Goal: Task Accomplishment & Management: Manage account settings

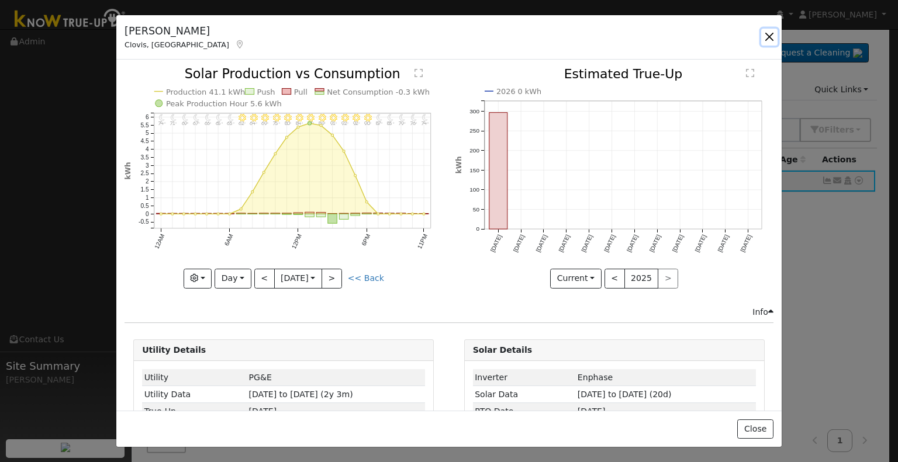
click at [770, 33] on button "button" at bounding box center [769, 37] width 16 height 16
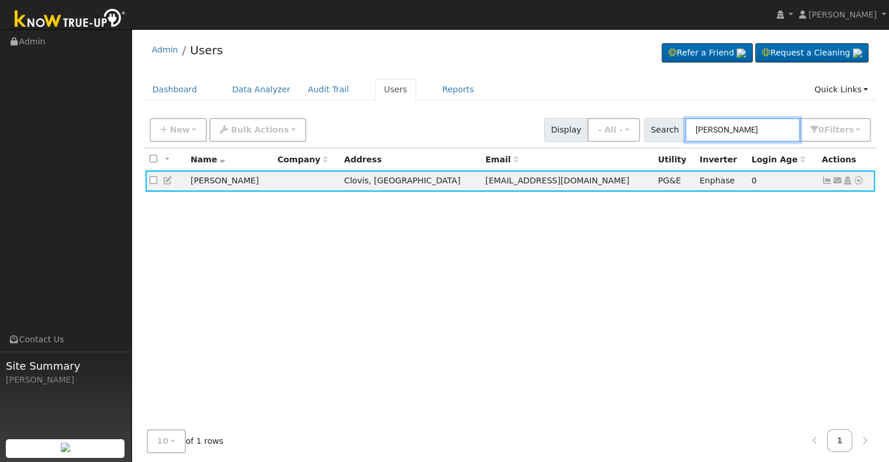
drag, startPoint x: 778, startPoint y: 125, endPoint x: 664, endPoint y: 133, distance: 114.2
click at [664, 133] on div "Search Troy Alexander 0 Filter s Role Show - All - Show Leads Admin Billing Adm…" at bounding box center [757, 130] width 227 height 24
paste input "Linda Brase"
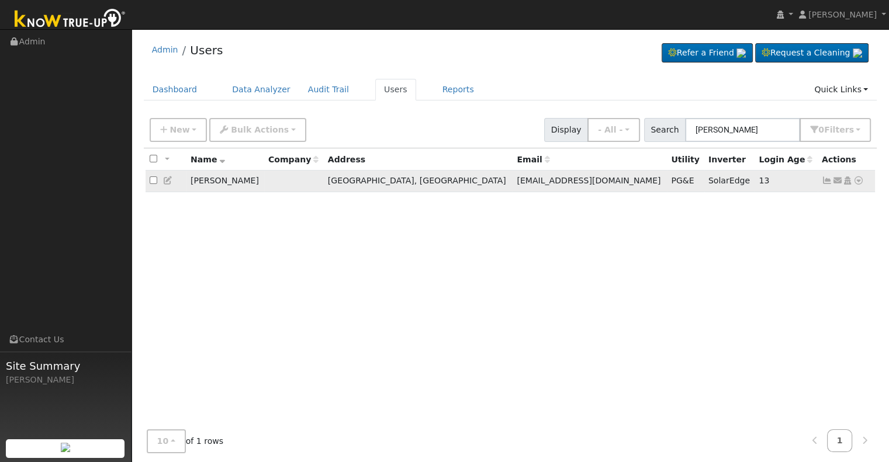
click at [825, 182] on icon at bounding box center [827, 181] width 11 height 8
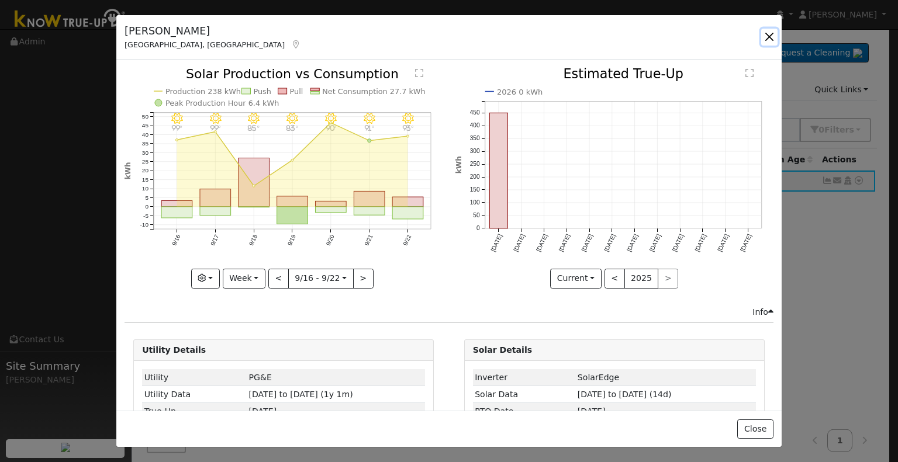
click at [770, 32] on button "button" at bounding box center [769, 37] width 16 height 16
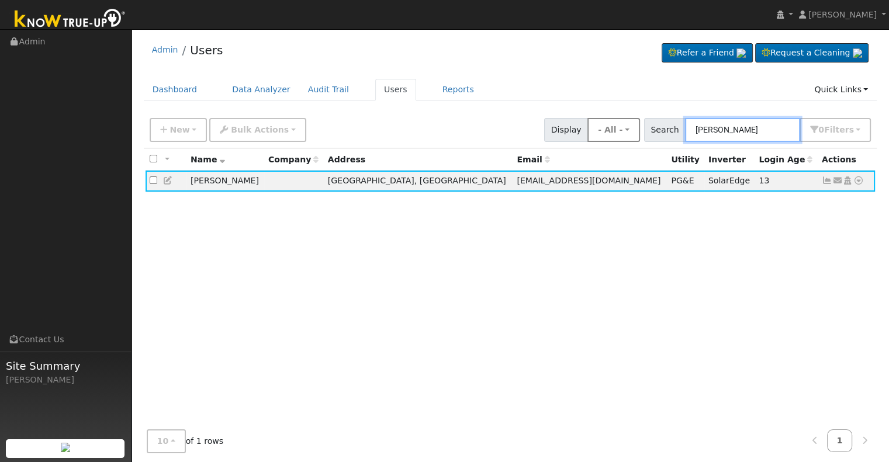
drag, startPoint x: 763, startPoint y: 129, endPoint x: 651, endPoint y: 137, distance: 112.5
click at [651, 137] on div "New Add User Quick Add Quick Connect Quick Convert Lead Bulk Actions Send Email…" at bounding box center [510, 128] width 726 height 28
paste input "Daniel and Stephanie Barragan"
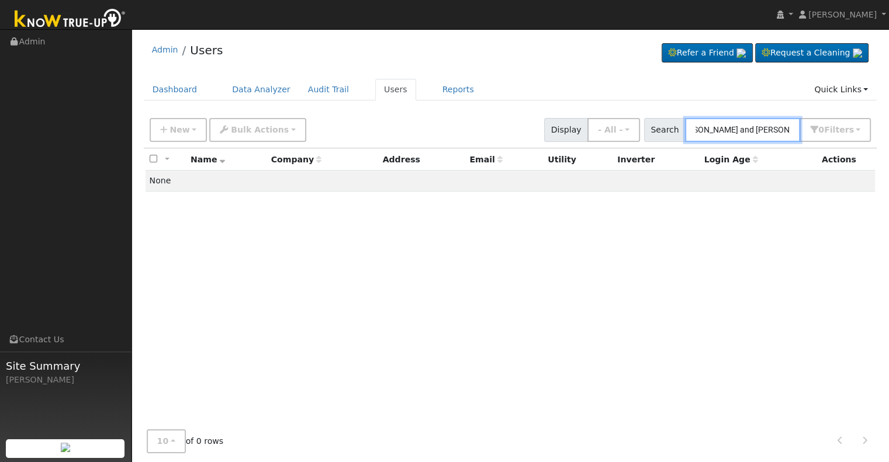
click at [725, 130] on input "Daniel and Stephanie Barragan" at bounding box center [742, 130] width 115 height 24
click at [722, 128] on input "Daniel and Stephanie Barragan" at bounding box center [742, 130] width 115 height 24
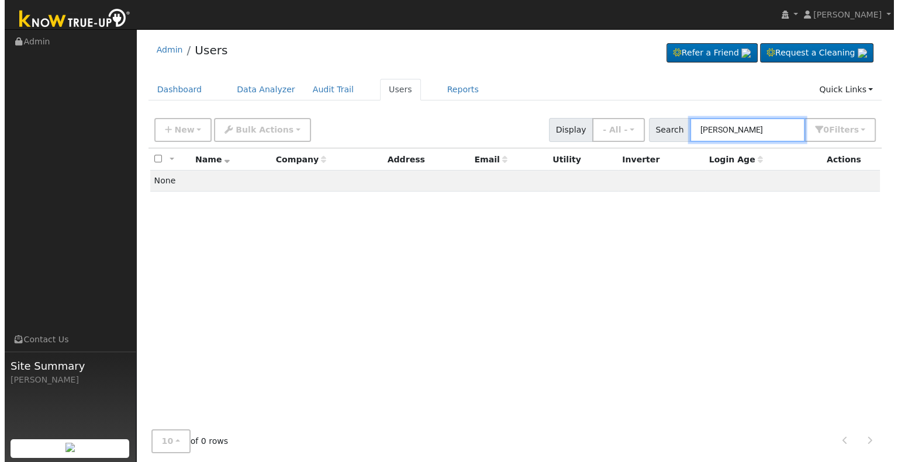
scroll to position [0, 0]
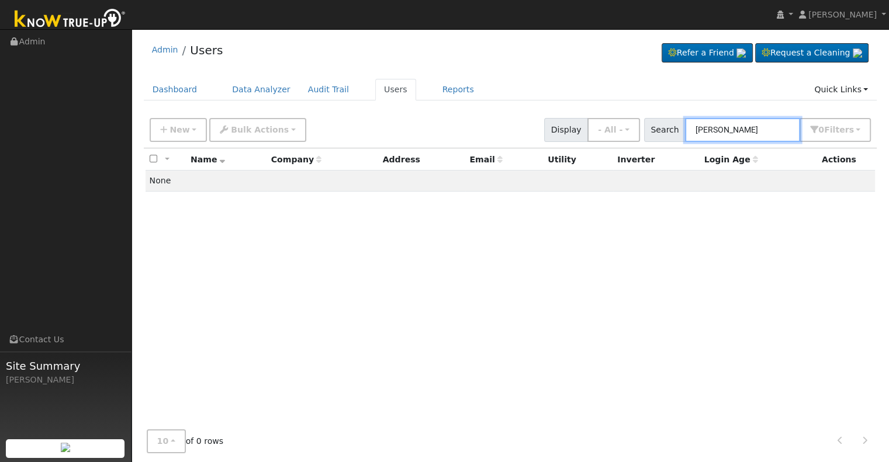
drag, startPoint x: 736, startPoint y: 131, endPoint x: 694, endPoint y: 131, distance: 42.1
click at [694, 131] on input "Stephanie Barragan" at bounding box center [742, 130] width 115 height 24
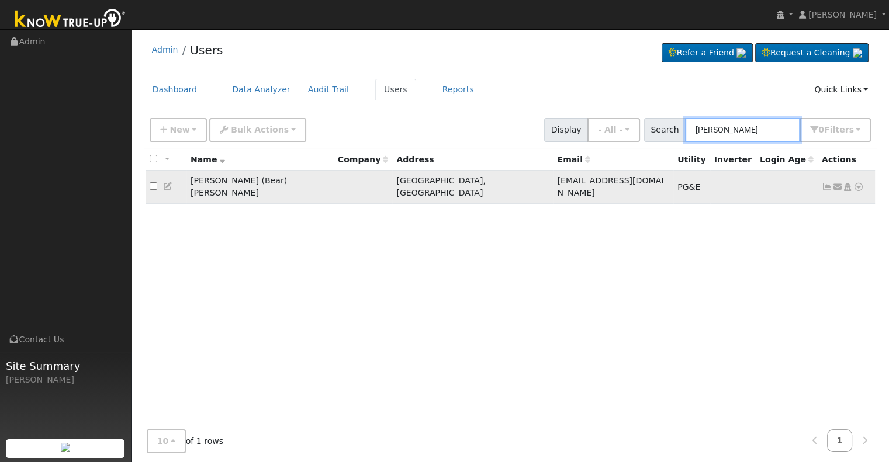
type input "d Barragan"
click at [824, 183] on icon at bounding box center [827, 187] width 11 height 8
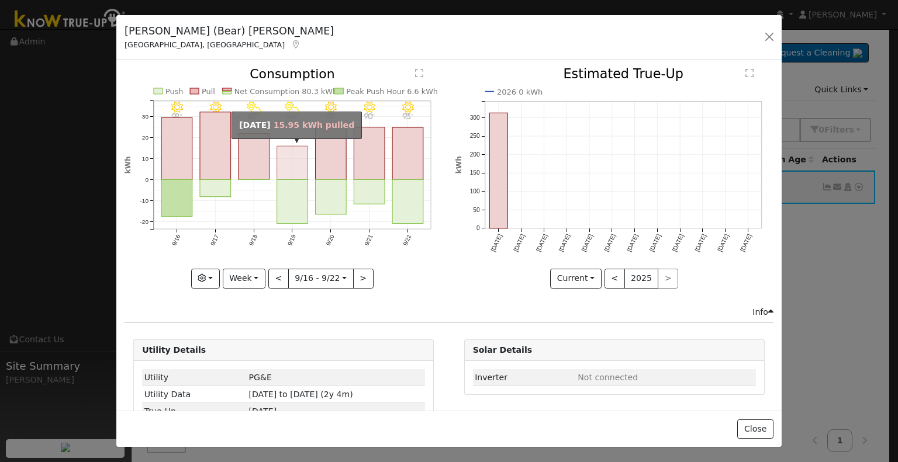
click at [283, 166] on rect "onclick=""" at bounding box center [292, 163] width 31 height 33
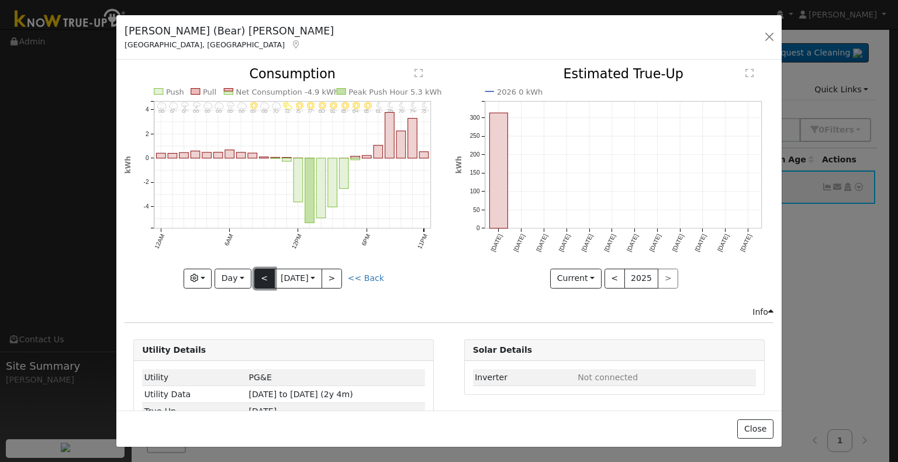
click at [266, 273] on button "<" at bounding box center [264, 279] width 20 height 20
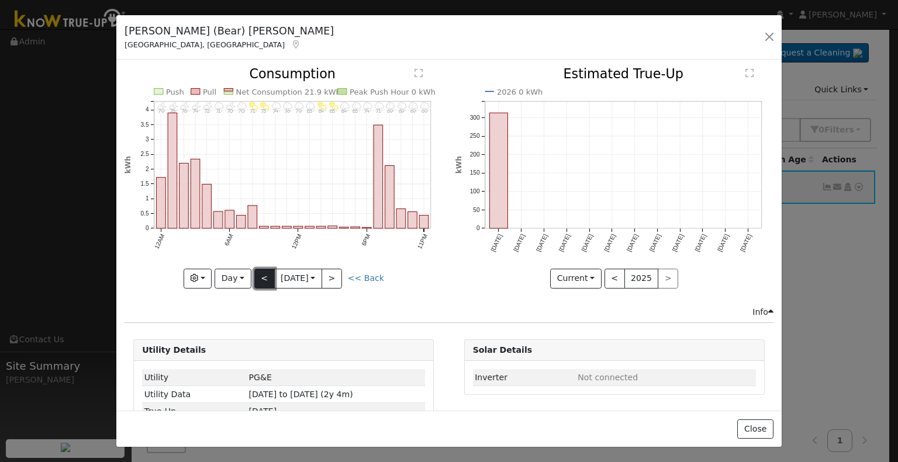
click at [257, 276] on button "<" at bounding box center [264, 279] width 20 height 20
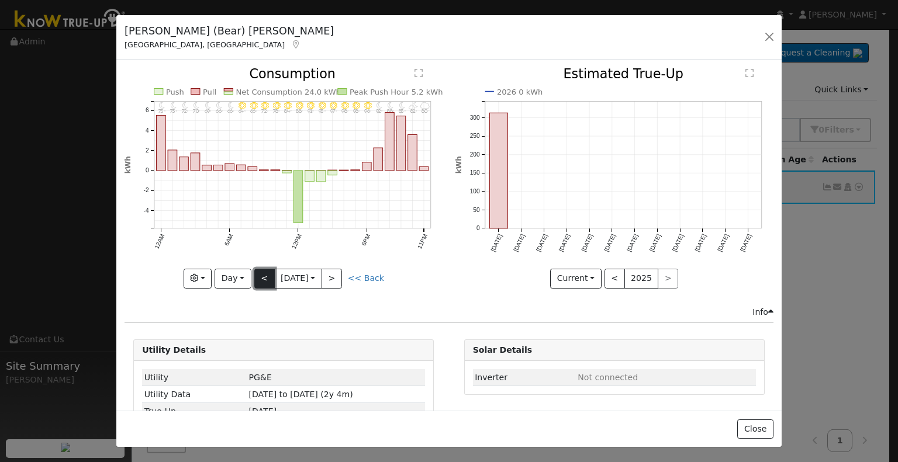
click at [257, 276] on button "<" at bounding box center [264, 279] width 20 height 20
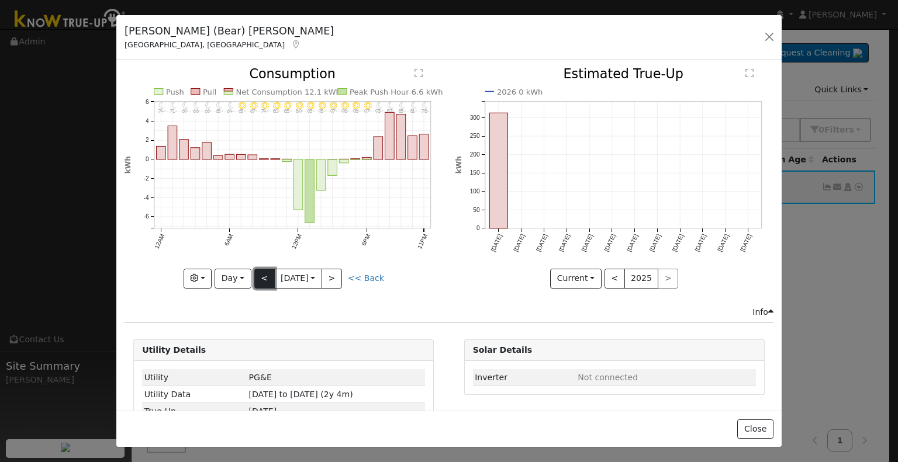
click at [257, 276] on button "<" at bounding box center [264, 279] width 20 height 20
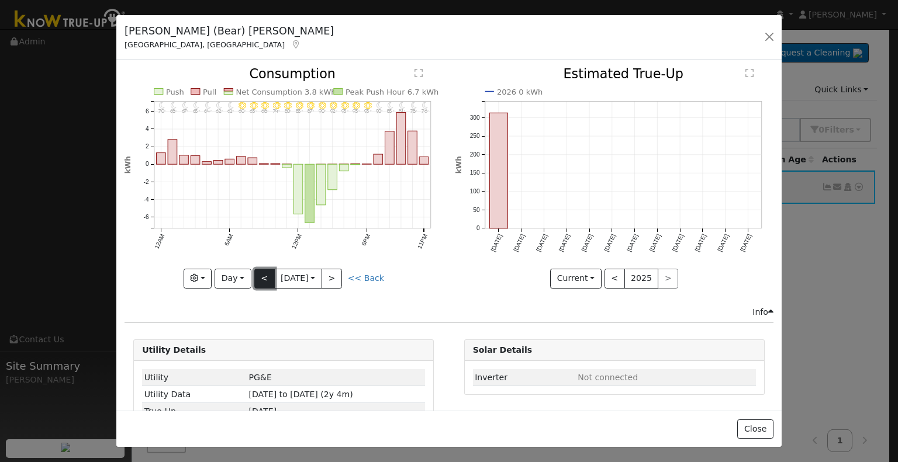
click at [257, 276] on button "<" at bounding box center [264, 279] width 20 height 20
type input "2025-09-14"
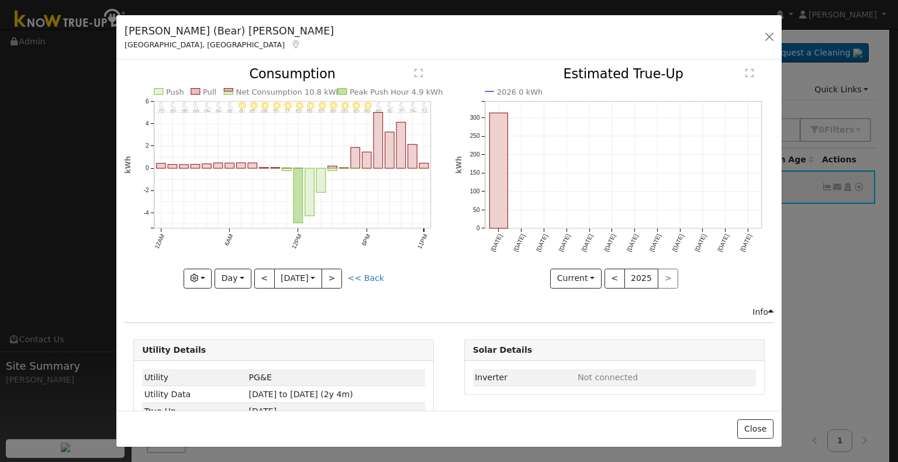
click at [290, 44] on icon at bounding box center [295, 44] width 11 height 8
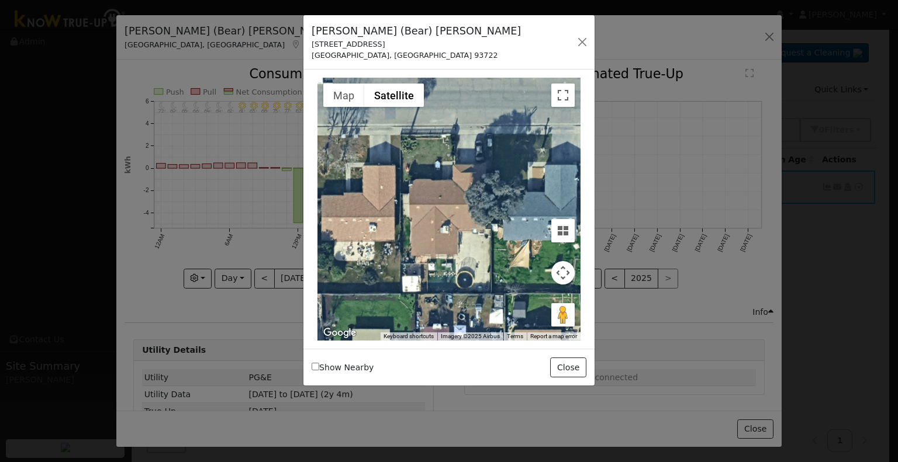
drag, startPoint x: 312, startPoint y: 44, endPoint x: 399, endPoint y: 42, distance: 87.1
click at [399, 42] on div "4257 West Dayton Avenue" at bounding box center [416, 44] width 209 height 11
click at [440, 64] on div "Daniel (Bear) Barragan 4257 West Dayton Avenue Fresno, CA 93722 Default Account…" at bounding box center [448, 42] width 291 height 55
drag, startPoint x: 376, startPoint y: 29, endPoint x: 425, endPoint y: 31, distance: 49.7
click at [425, 31] on div "Daniel (Bear) Barragan 4257 West Dayton Avenue Fresno, CA 93722 Default Account…" at bounding box center [448, 42] width 291 height 55
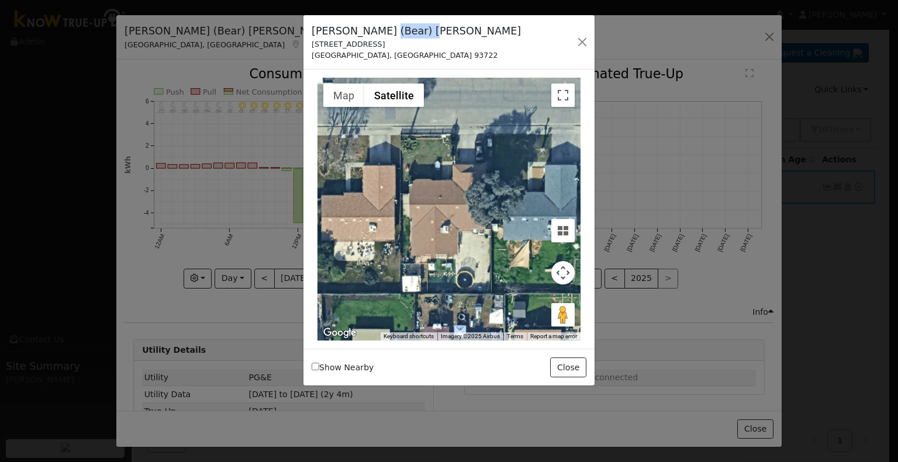
copy h5 "Barragan"
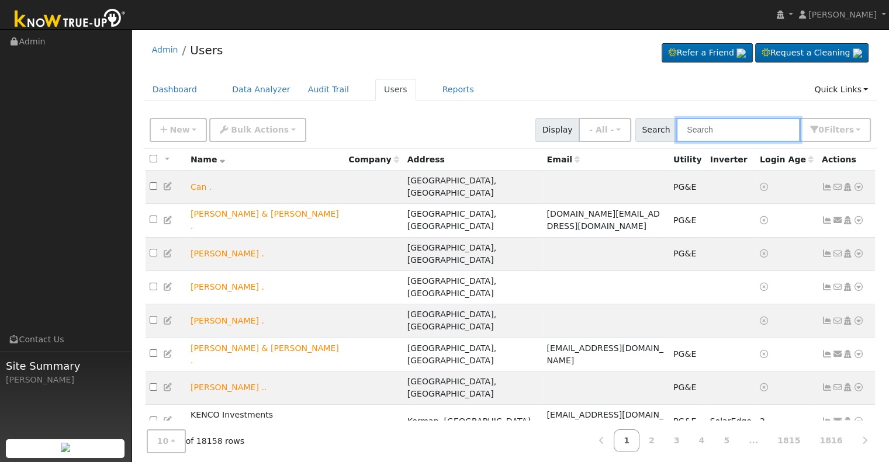
click at [728, 132] on input "text" at bounding box center [738, 130] width 124 height 24
paste input "Ruben Perry"
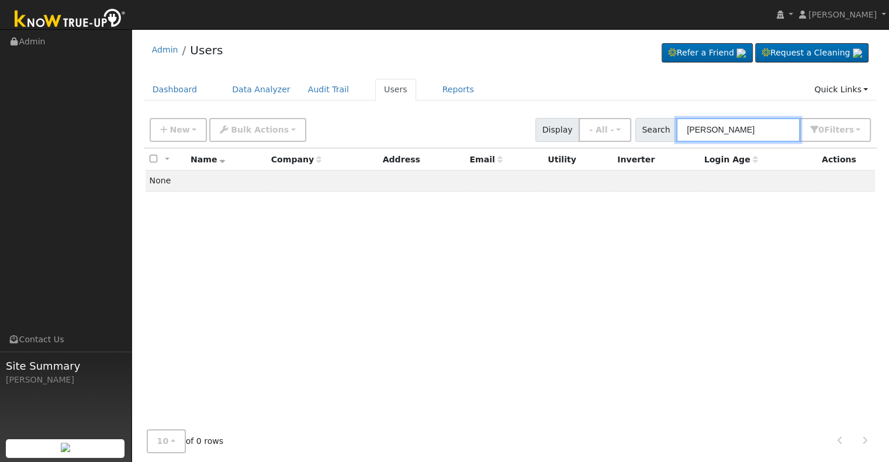
click at [718, 126] on input "Ruben Perry" at bounding box center [738, 130] width 124 height 24
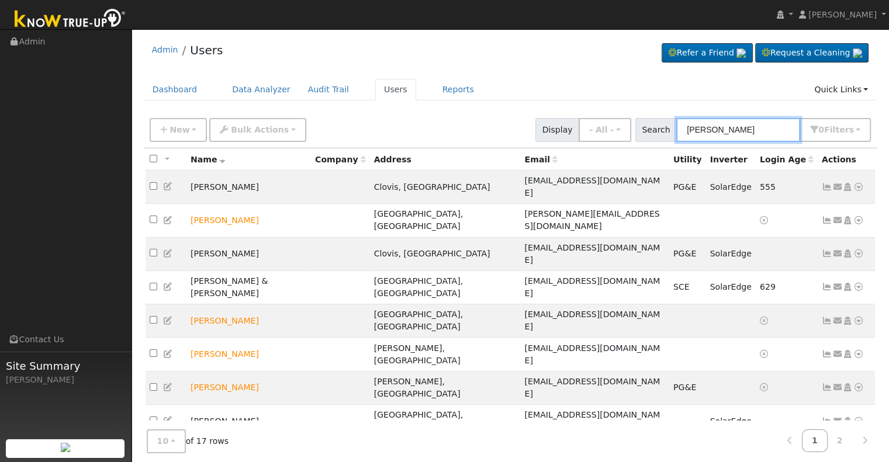
drag, startPoint x: 715, startPoint y: 130, endPoint x: 666, endPoint y: 132, distance: 49.1
click at [666, 132] on div "Search Perry 0 Filter s Role Show - All - Show Leads Admin Billing Admin Accoun…" at bounding box center [753, 130] width 236 height 24
paste input ", Ruben"
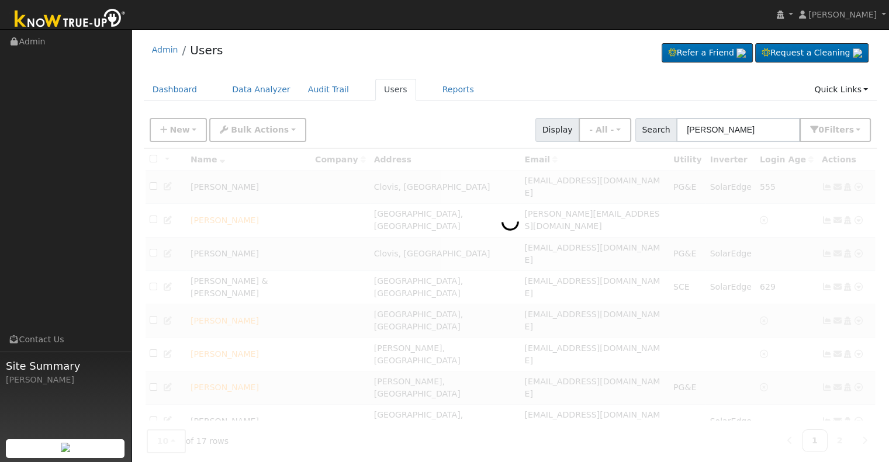
drag, startPoint x: 666, startPoint y: 132, endPoint x: 735, endPoint y: 89, distance: 81.3
click at [735, 89] on ul "Dashboard Data Analyzer Audit Trail Users Reports Quick Links Quick Add Quick C…" at bounding box center [511, 90] width 734 height 22
click at [717, 128] on input "Perry, Ruben" at bounding box center [738, 130] width 124 height 24
type input "[PERSON_NAME]"
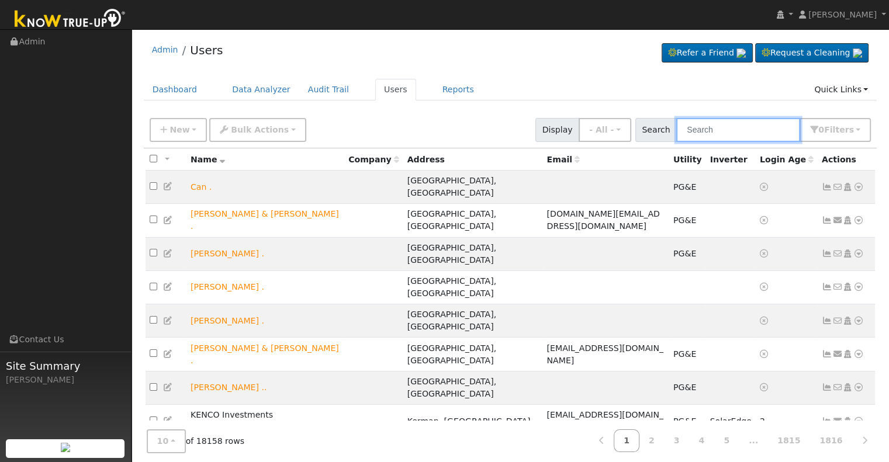
click at [721, 132] on input "text" at bounding box center [738, 130] width 124 height 24
paste input "[PERSON_NAME]"
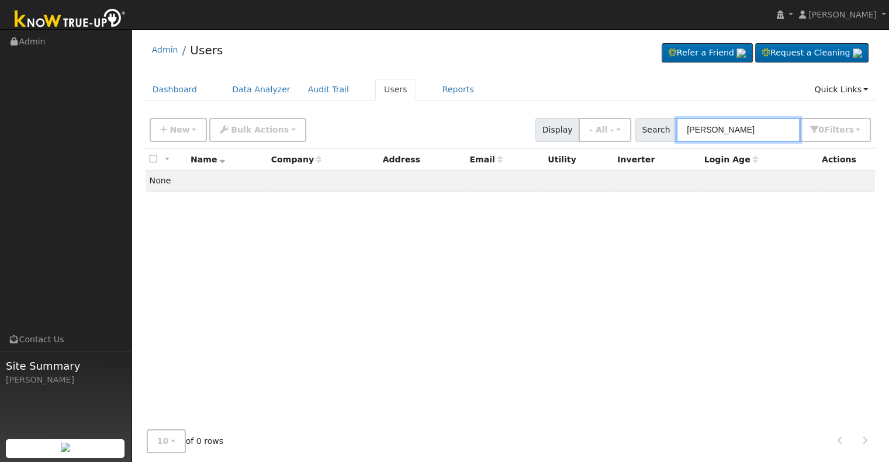
click at [715, 129] on input "Perry, Ruben" at bounding box center [738, 130] width 124 height 24
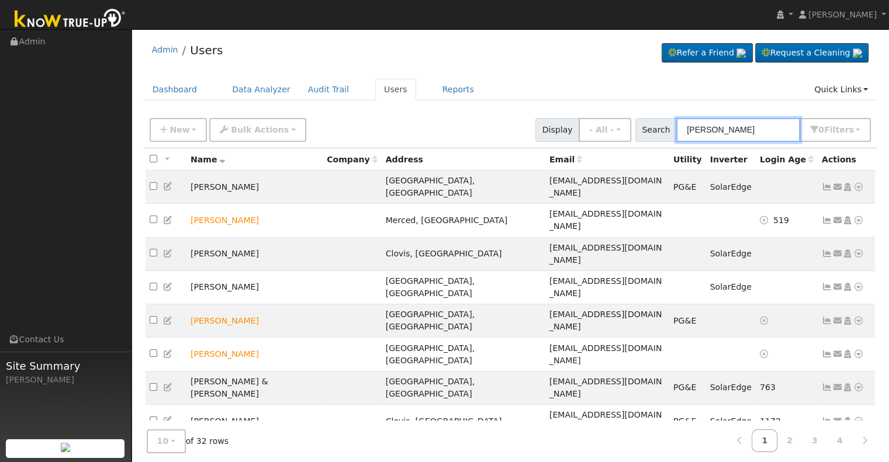
click at [741, 126] on input "Ruben" at bounding box center [738, 130] width 124 height 24
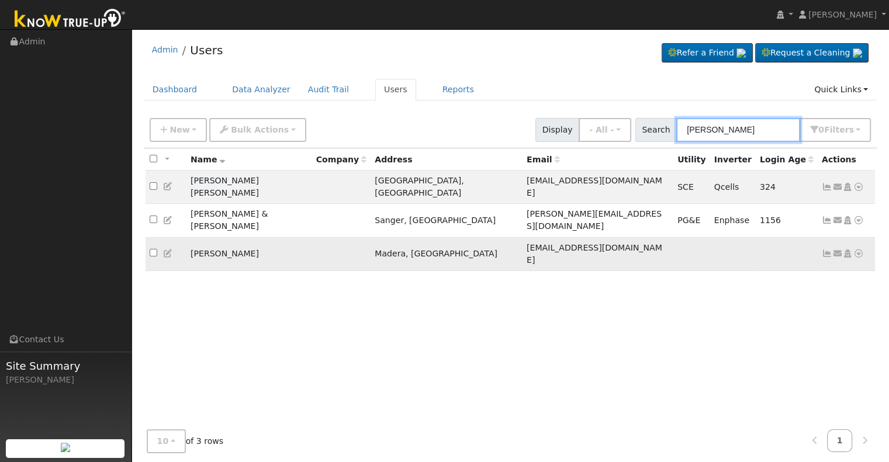
type input "Ruben p"
click at [825, 250] on icon at bounding box center [827, 254] width 11 height 8
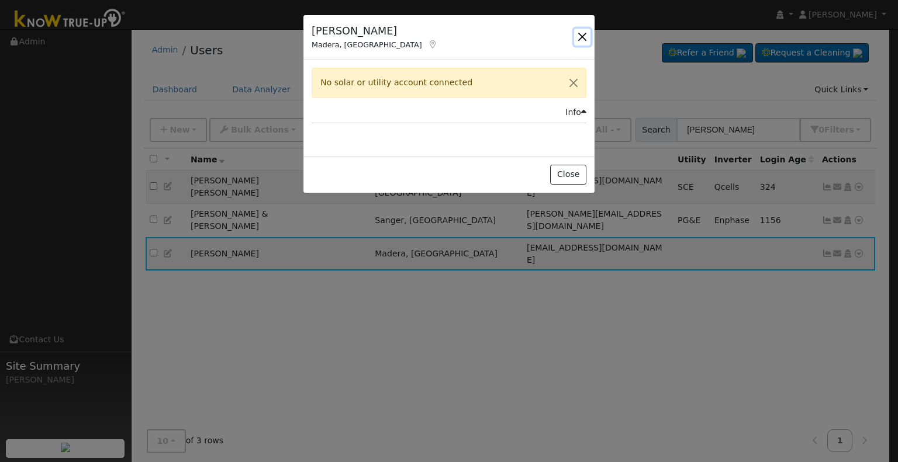
click at [580, 34] on button "button" at bounding box center [582, 37] width 16 height 16
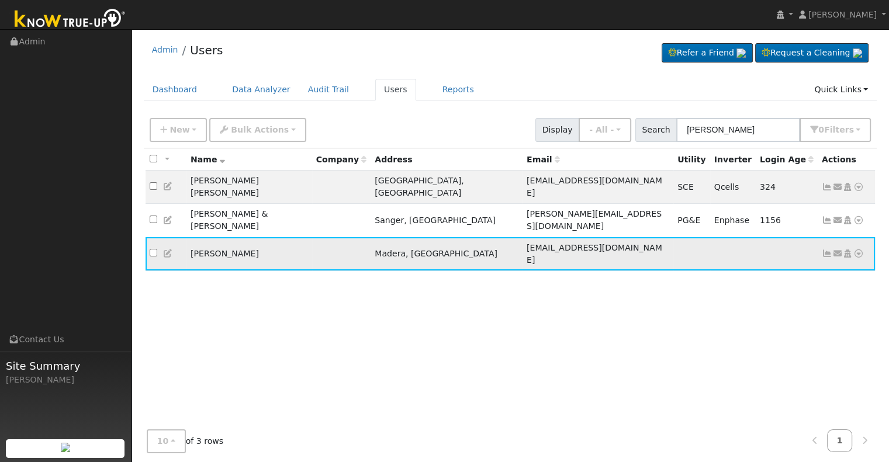
click at [170, 250] on icon at bounding box center [168, 254] width 11 height 8
type input "08/27/2030"
type input "06/09/2025"
type input "08/27/2025"
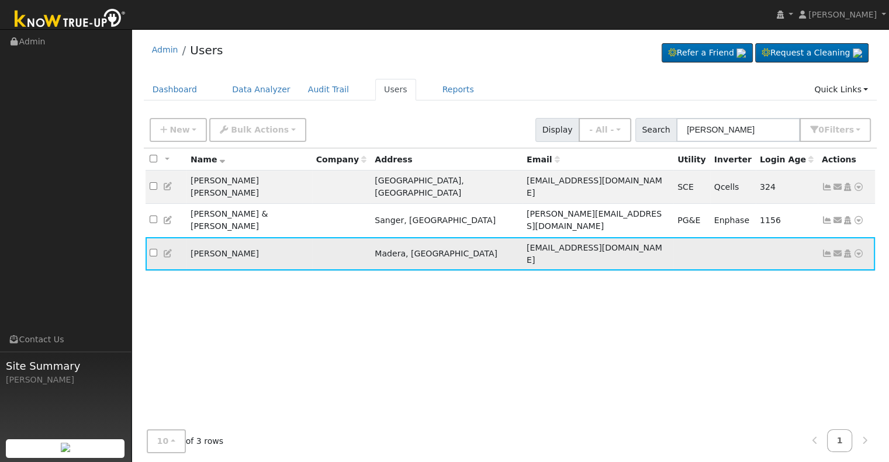
type input "Ruben"
type input "Perrry"
type input "elite1s@yahoo.com"
type input "559-999-1198"
checkbox input "true"
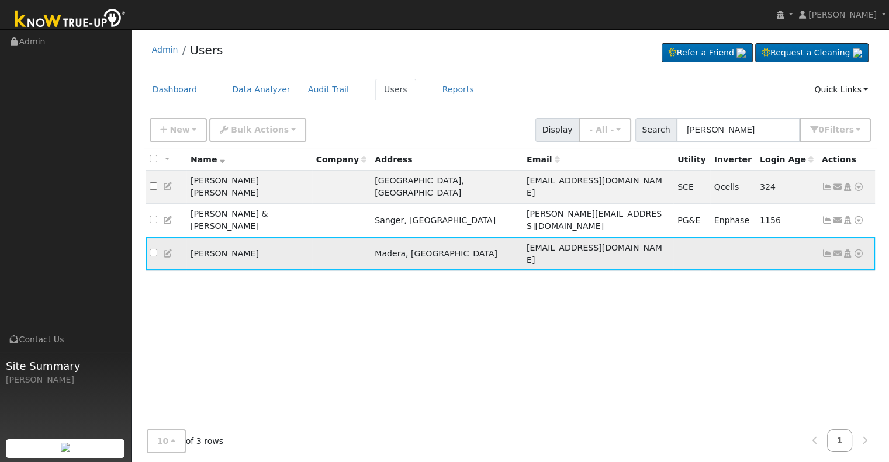
type input "Pacific Gas & Electric"
type input "Enphase Energy"
type input "6.8"
type input "30"
select select "5"
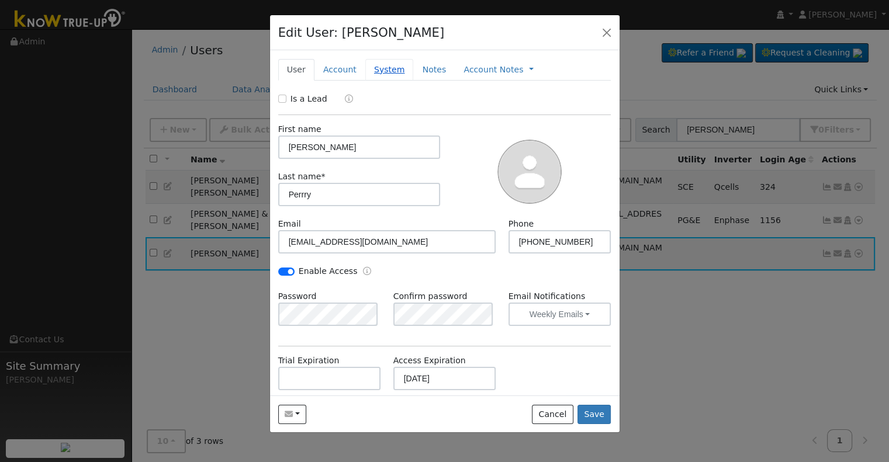
click at [373, 68] on link "System" at bounding box center [389, 70] width 49 height 22
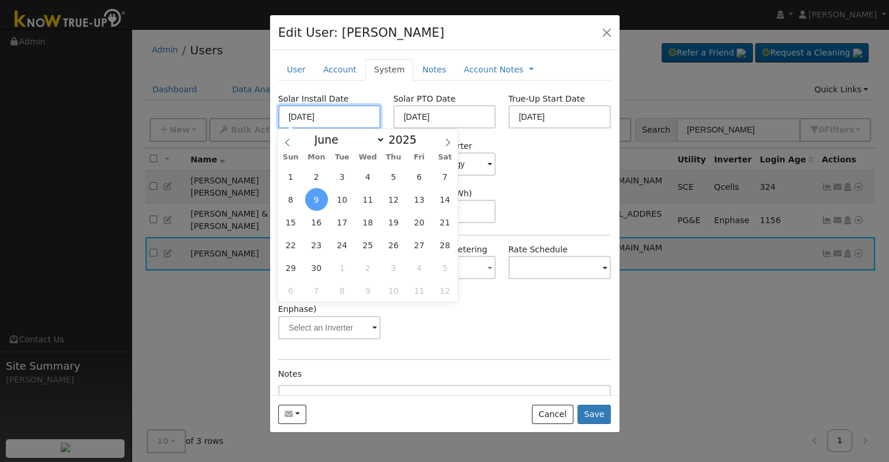
drag, startPoint x: 346, startPoint y: 123, endPoint x: 243, endPoint y: 121, distance: 102.9
click at [243, 121] on div "Edit User: Ruben Perrry Default Account Default Account 638 Pinnacle Drive, Mad…" at bounding box center [444, 231] width 889 height 462
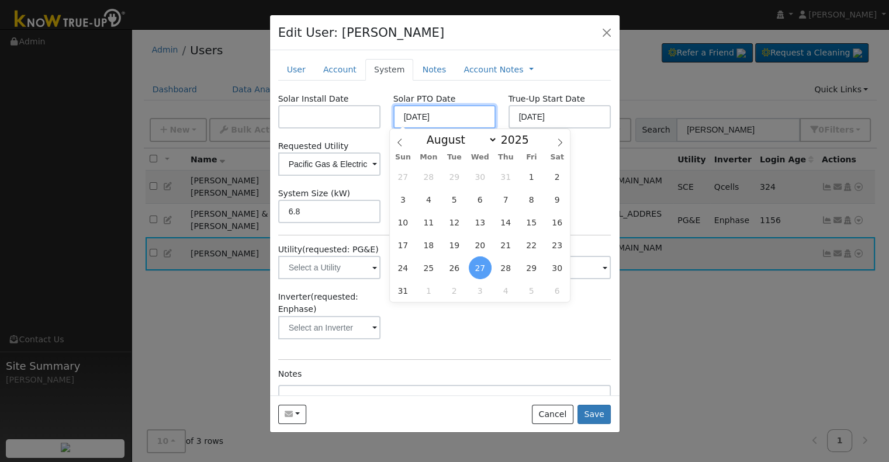
drag, startPoint x: 447, startPoint y: 113, endPoint x: 379, endPoint y: 112, distance: 67.8
click at [379, 112] on div "Solar Install Date Solar PTO Date 08/27/2025 True-Up Start Date 08/27/2025" at bounding box center [444, 111] width 345 height 36
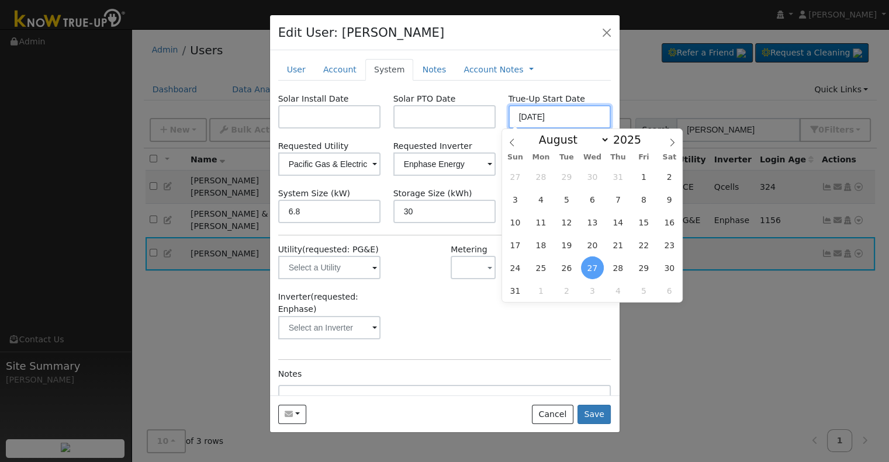
drag, startPoint x: 569, startPoint y: 116, endPoint x: 479, endPoint y: 120, distance: 89.5
click at [479, 120] on div "Solar Install Date Solar PTO Date True-Up Start Date 08/27/2025" at bounding box center [444, 111] width 345 height 36
click at [598, 419] on button "Save" at bounding box center [594, 415] width 34 height 20
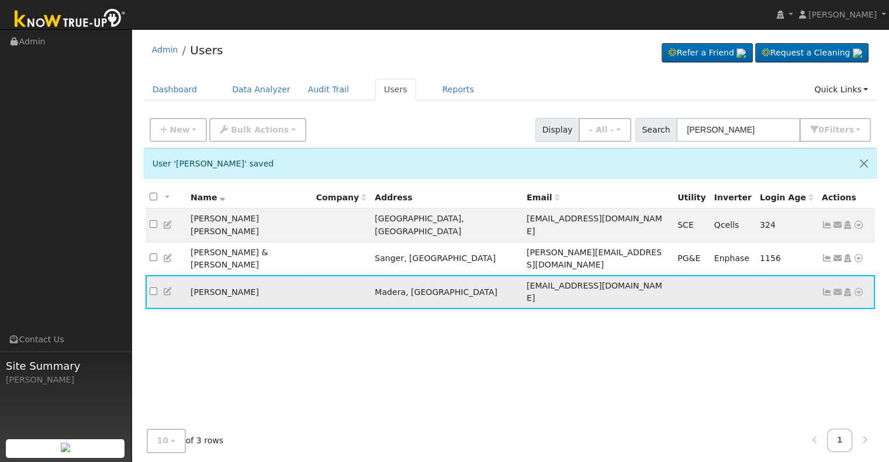
click at [857, 288] on icon at bounding box center [858, 292] width 11 height 8
click at [830, 305] on link "Data Analyzer" at bounding box center [820, 313] width 85 height 16
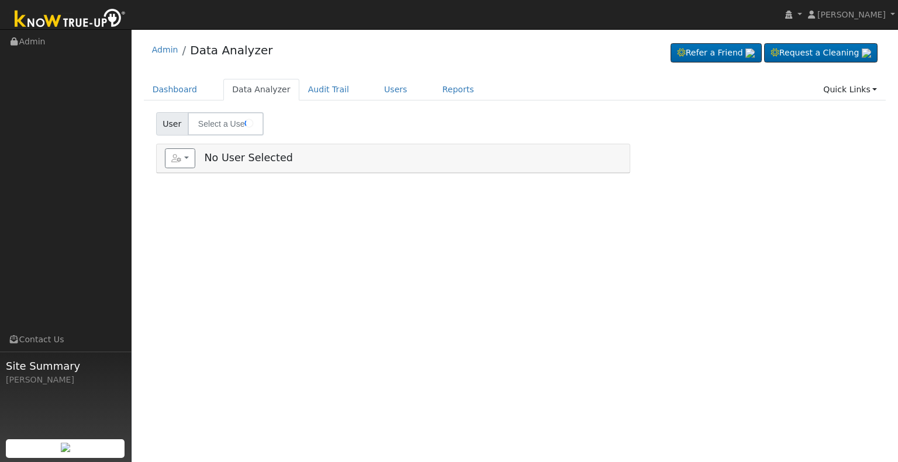
type input "Ruben Perrry"
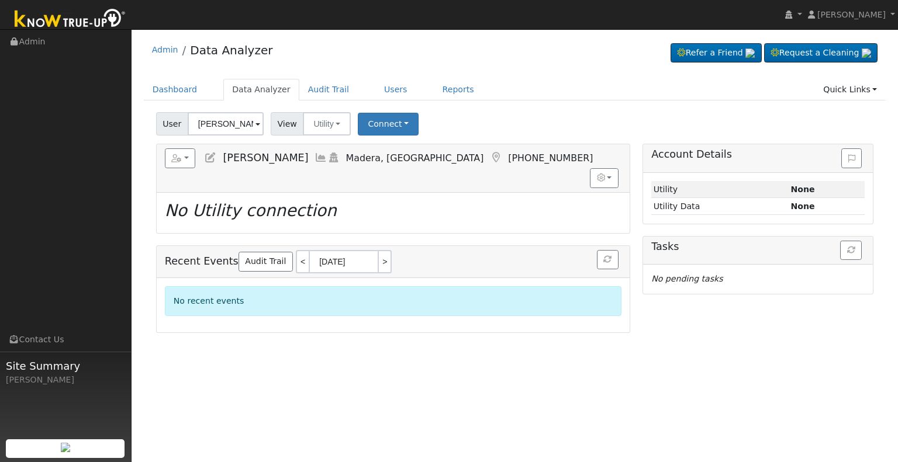
drag, startPoint x: 183, startPoint y: 1, endPoint x: 418, endPoint y: 20, distance: 236.4
click at [418, 20] on nav "Sherene Boni Sherene Boni Profile My Company Help Center Terms Of Service See W…" at bounding box center [449, 15] width 898 height 30
click at [393, 125] on button "Connect" at bounding box center [388, 124] width 61 height 23
click at [391, 147] on link "Select a Provider" at bounding box center [403, 149] width 91 height 16
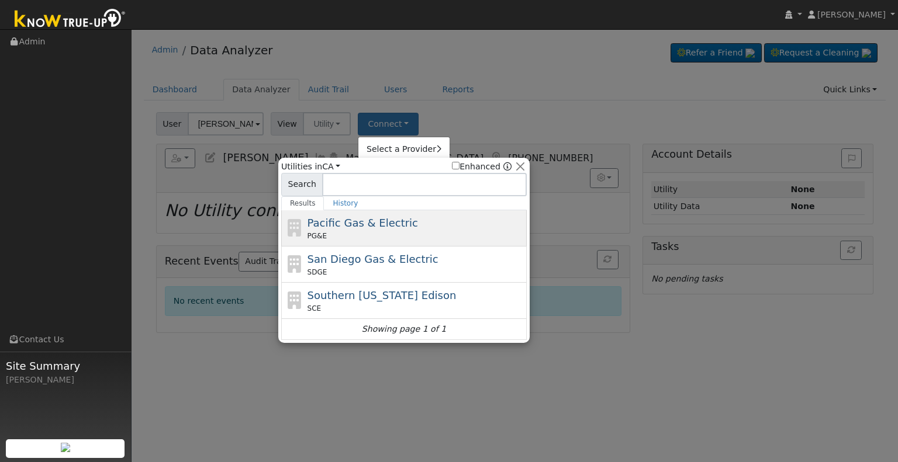
click at [372, 227] on span "Pacific Gas & Electric" at bounding box center [362, 223] width 110 height 12
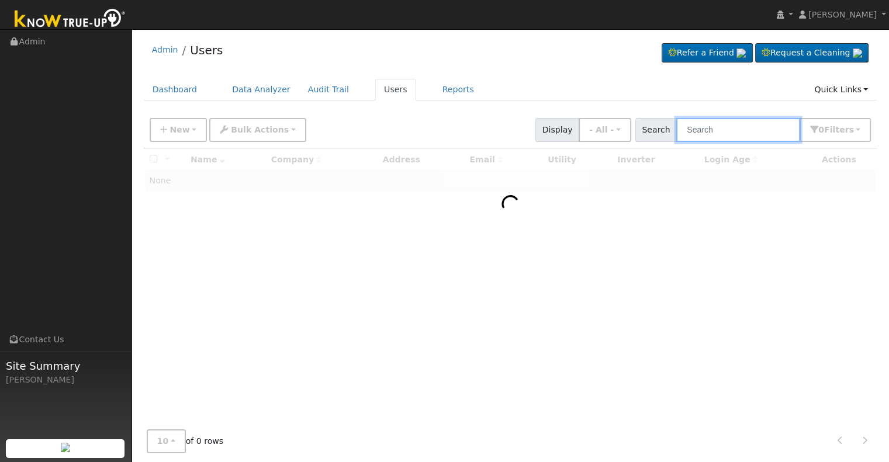
click at [703, 129] on input "text" at bounding box center [738, 130] width 124 height 24
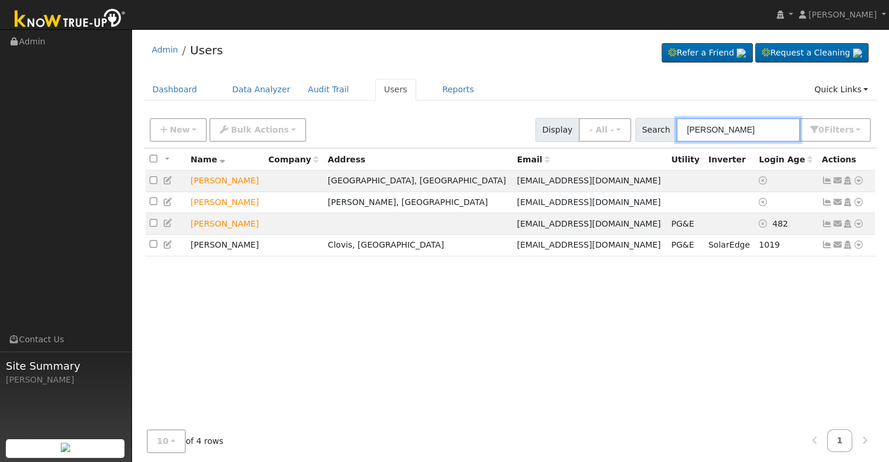
click at [694, 130] on input "[PERSON_NAME]" at bounding box center [738, 130] width 124 height 24
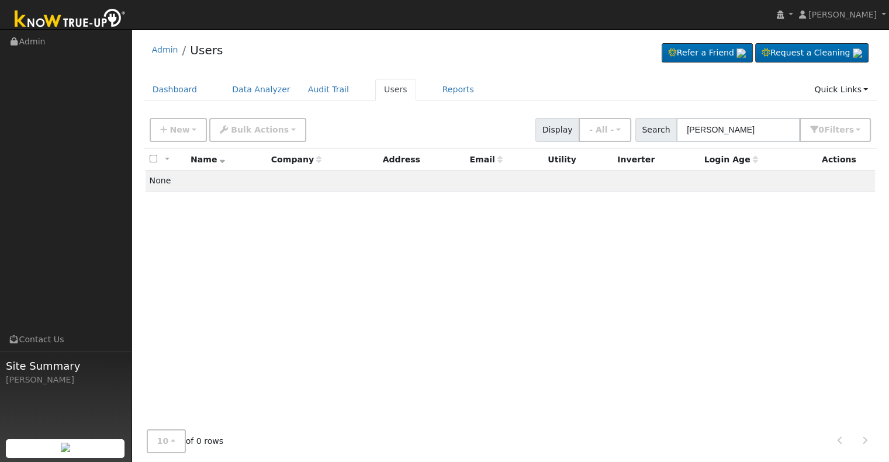
click at [707, 90] on ul "Dashboard Data Analyzer Audit Trail Users Reports Quick Links Quick Add Quick C…" at bounding box center [511, 90] width 734 height 22
click at [739, 127] on input "[PERSON_NAME]" at bounding box center [738, 130] width 124 height 24
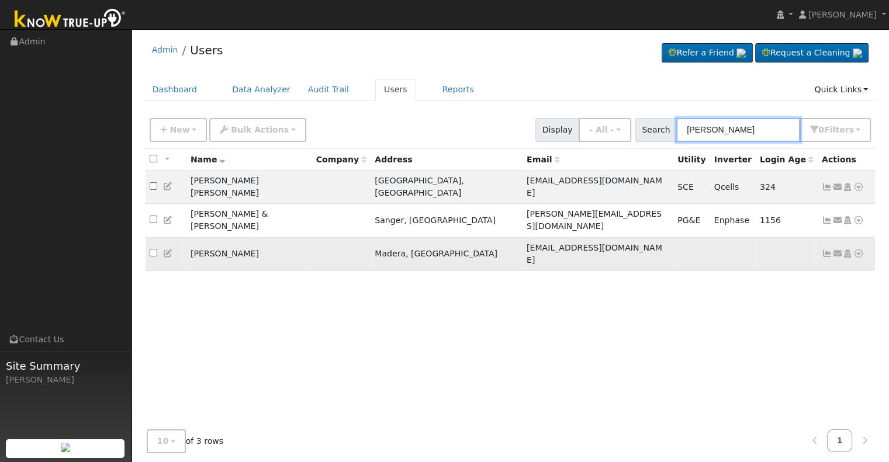
type input "[PERSON_NAME]"
click at [168, 250] on icon at bounding box center [168, 254] width 11 height 8
type input "[DATE]"
type input "[PERSON_NAME]"
type input "Perrry"
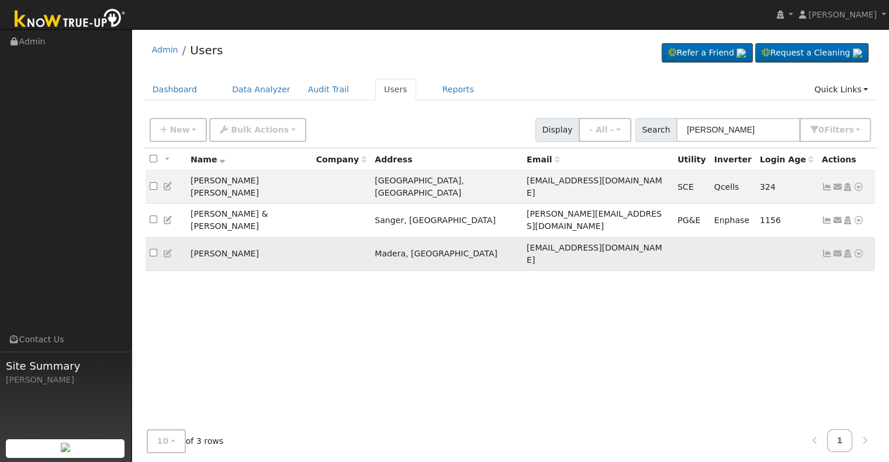
type input "[EMAIL_ADDRESS][DOMAIN_NAME]"
type input "[PHONE_NUMBER]"
checkbox input "true"
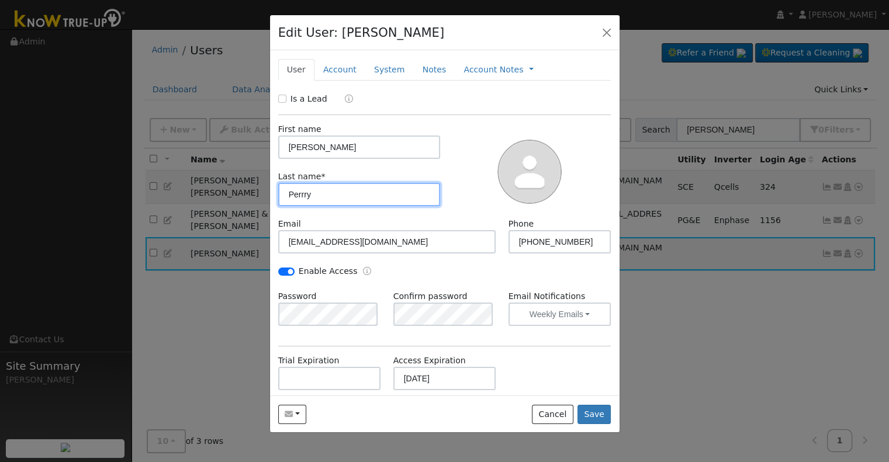
click at [302, 192] on input "Perrry" at bounding box center [359, 194] width 162 height 23
type input "Perry"
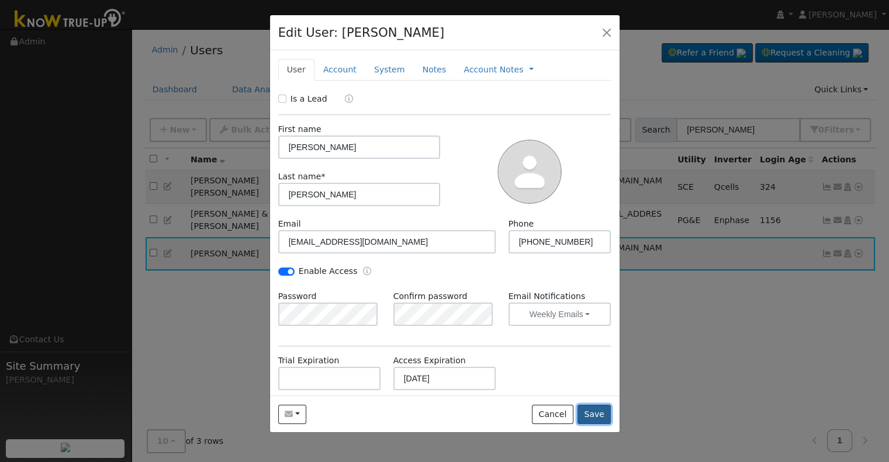
click at [591, 411] on button "Save" at bounding box center [594, 415] width 34 height 20
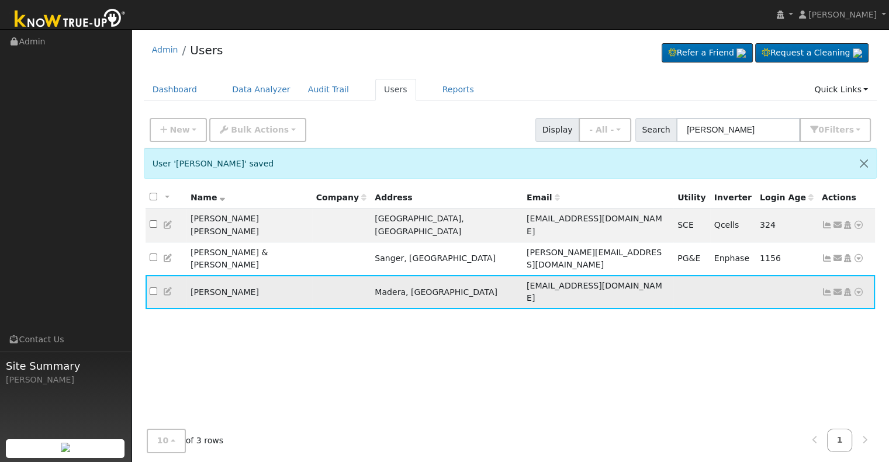
click at [858, 288] on icon at bounding box center [858, 292] width 11 height 8
click at [833, 305] on link "Data Analyzer" at bounding box center [820, 313] width 85 height 16
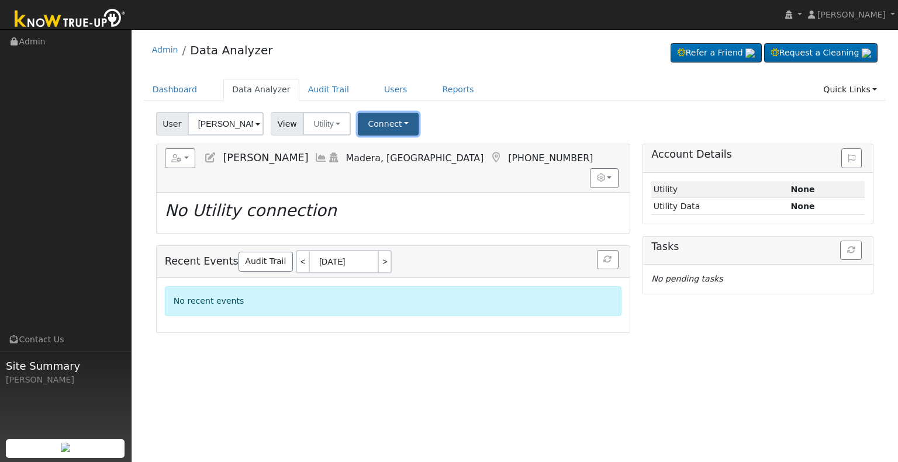
click at [386, 126] on button "Connect" at bounding box center [388, 124] width 61 height 23
click at [380, 147] on link "Select a Provider" at bounding box center [403, 149] width 91 height 16
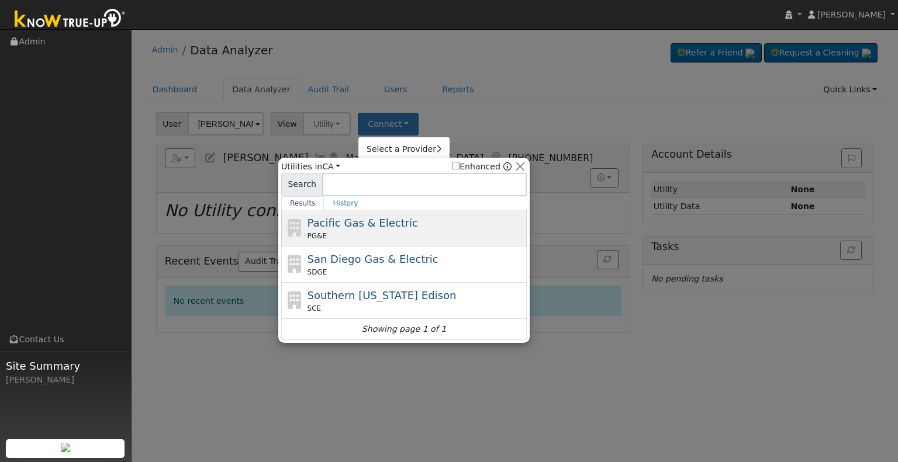
click at [321, 232] on div "PG&E" at bounding box center [415, 236] width 217 height 11
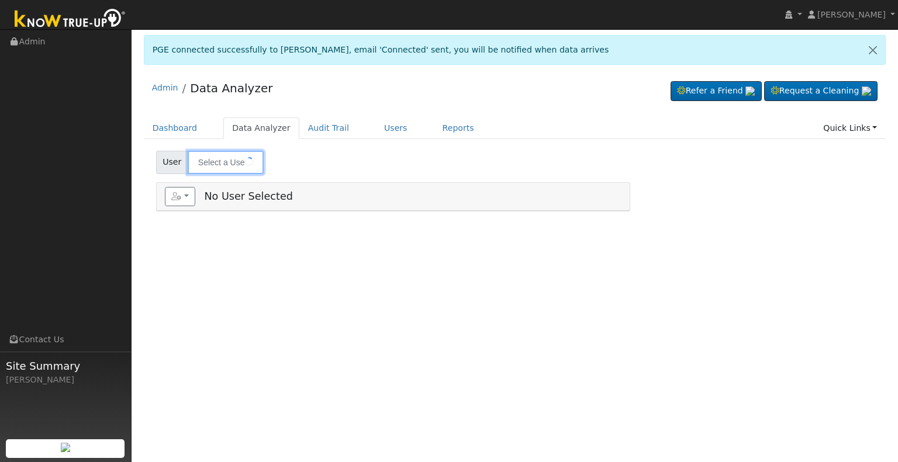
type input "Ruben Perry"
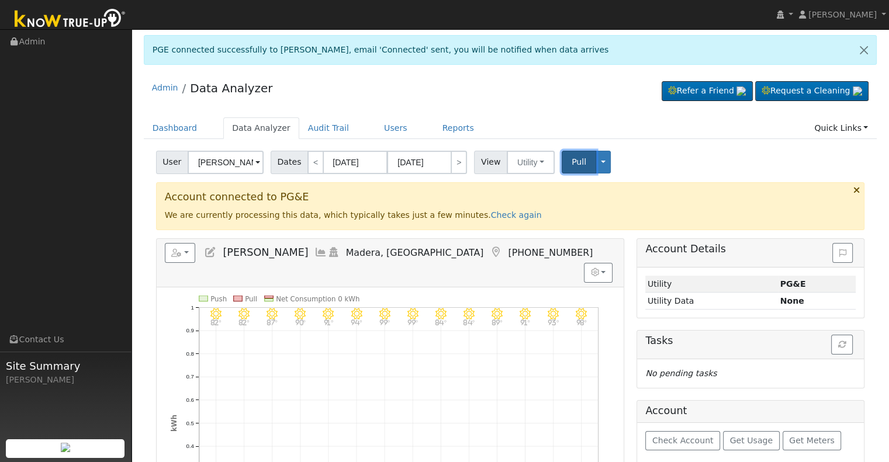
click at [572, 164] on span "Pull" at bounding box center [579, 161] width 15 height 9
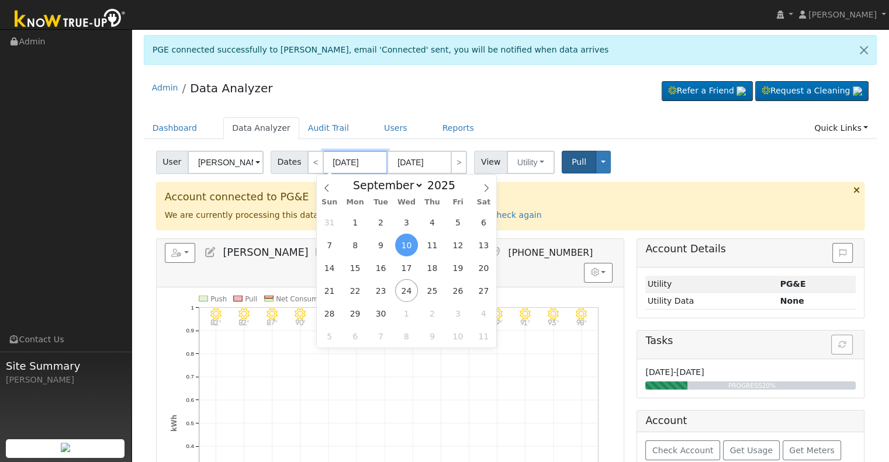
click at [367, 160] on input "09/10/2025" at bounding box center [355, 162] width 64 height 23
type input "09/23/0202"
type input "09/10/202"
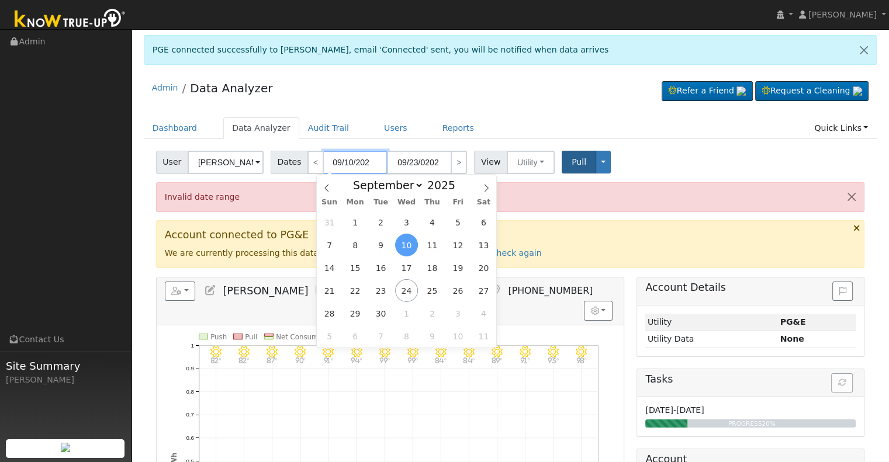
type input "09/23/2024"
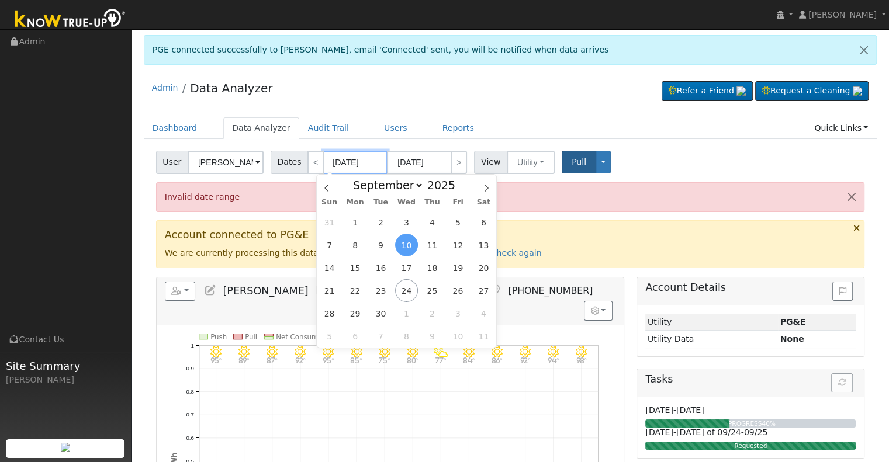
type input "09/10/2024"
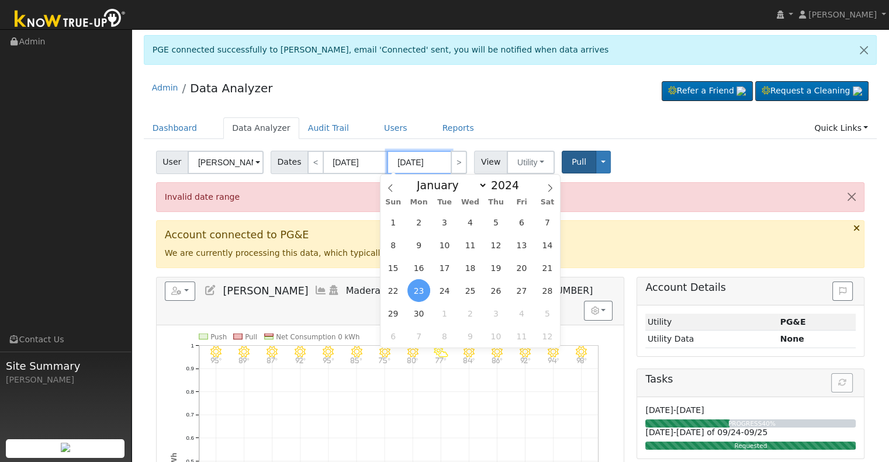
click at [431, 158] on input "09/23/2024" at bounding box center [419, 162] width 64 height 23
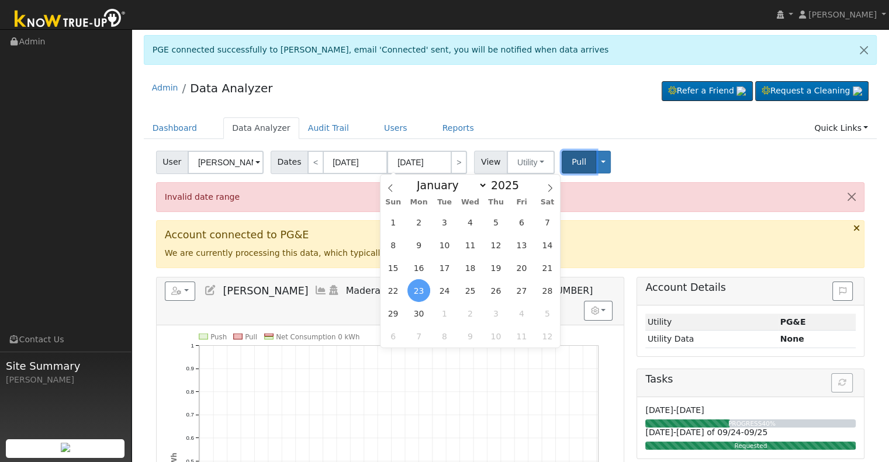
click at [572, 160] on span "Pull" at bounding box center [579, 161] width 15 height 9
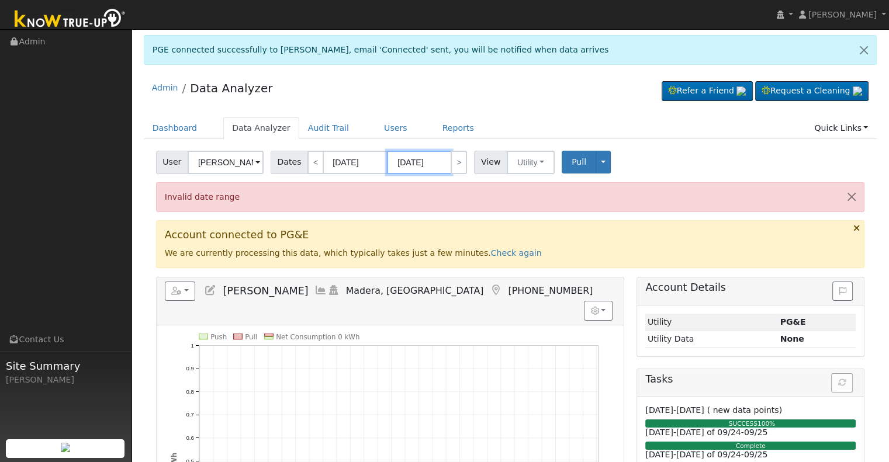
click at [411, 158] on input "09/23/2025" at bounding box center [419, 162] width 64 height 23
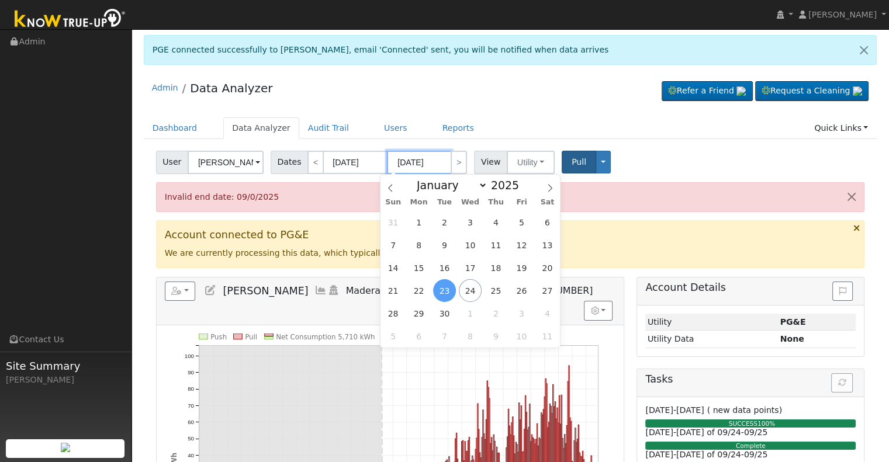
type input "09/20/2025"
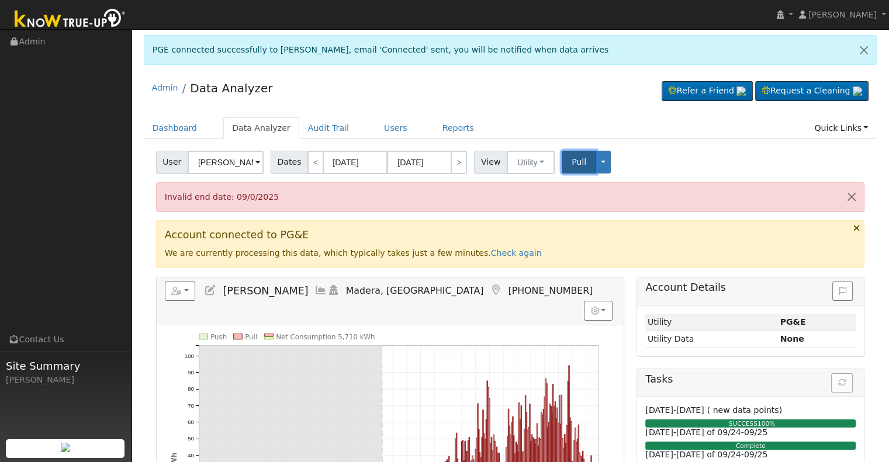
click at [572, 165] on span "Pull" at bounding box center [579, 161] width 15 height 9
click at [568, 155] on button "Pull" at bounding box center [579, 162] width 34 height 23
click at [314, 292] on icon at bounding box center [320, 290] width 13 height 11
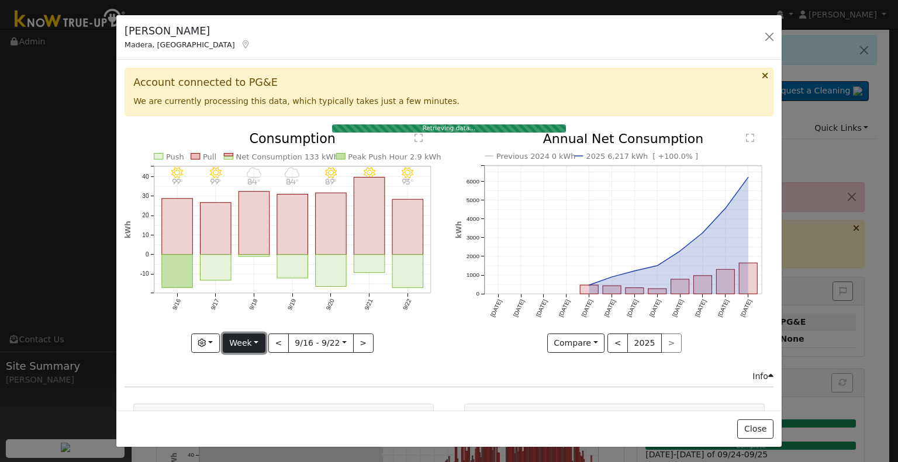
click at [258, 341] on button "Week" at bounding box center [244, 344] width 43 height 20
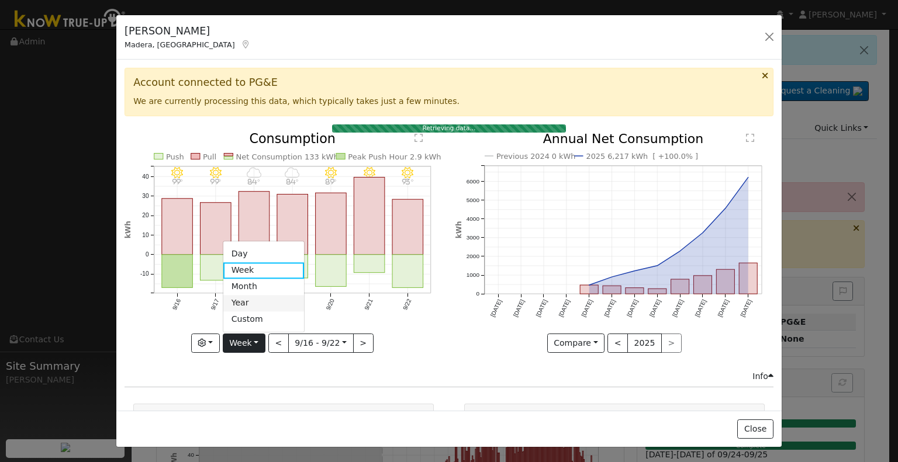
click at [248, 303] on link "Year" at bounding box center [263, 303] width 81 height 16
type input "2024-09-01"
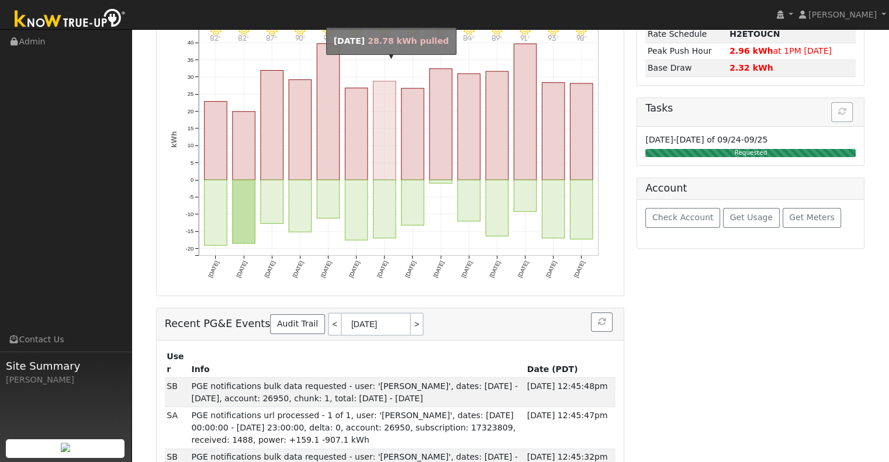
scroll to position [234, 0]
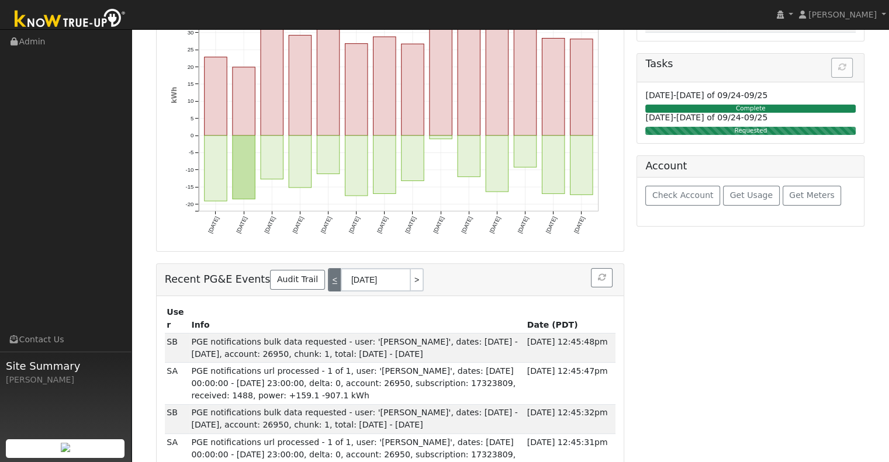
click at [328, 268] on link "<" at bounding box center [334, 279] width 13 height 23
type input "09/23/2025"
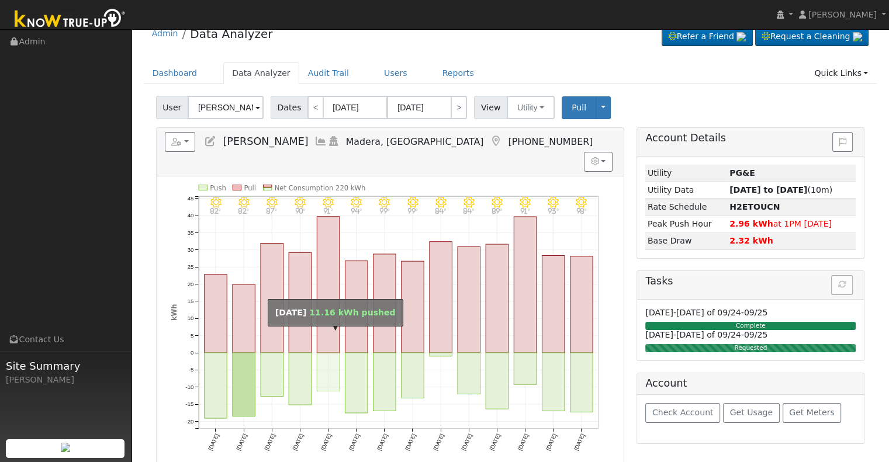
scroll to position [0, 0]
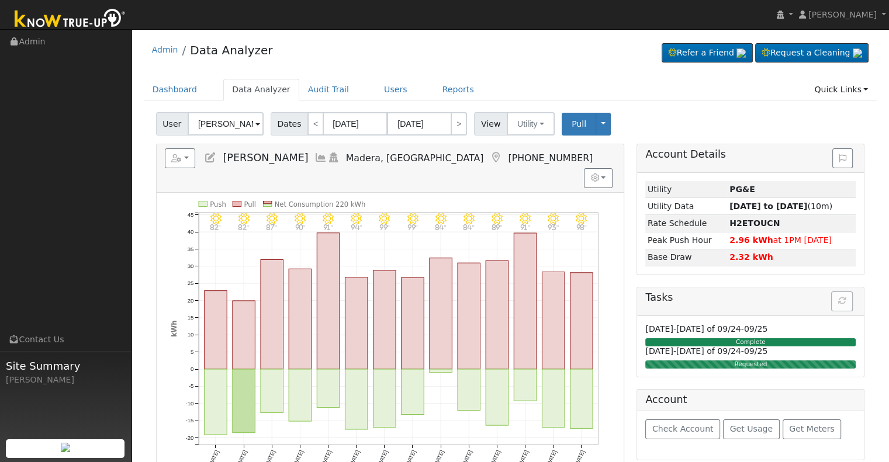
click at [314, 153] on icon at bounding box center [320, 158] width 13 height 11
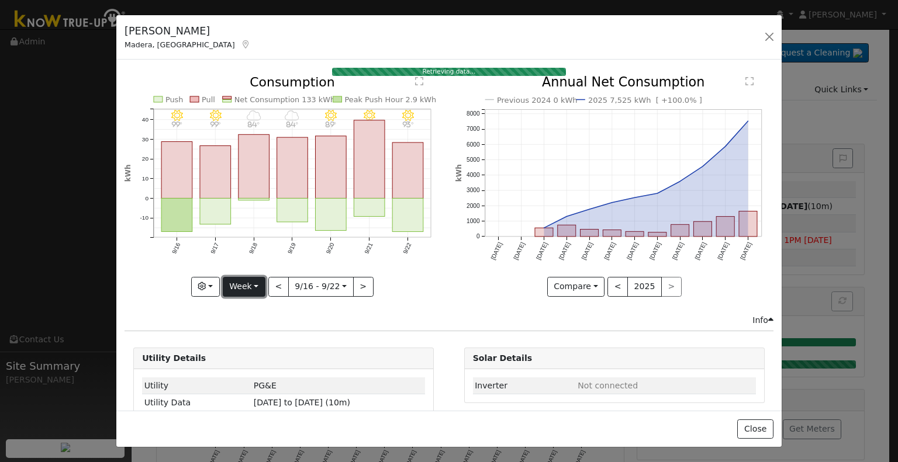
click at [248, 289] on button "Week" at bounding box center [244, 287] width 43 height 20
click at [244, 353] on link "Year" at bounding box center [263, 360] width 81 height 16
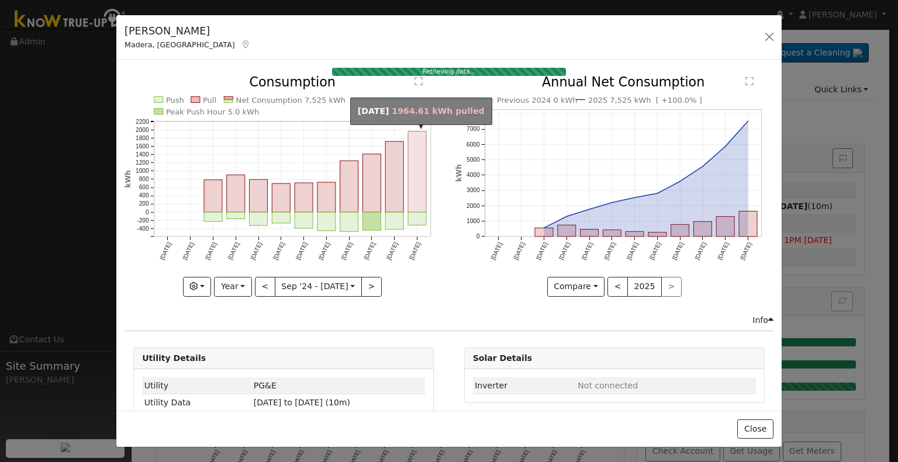
click at [411, 202] on rect "onclick=""" at bounding box center [417, 172] width 18 height 81
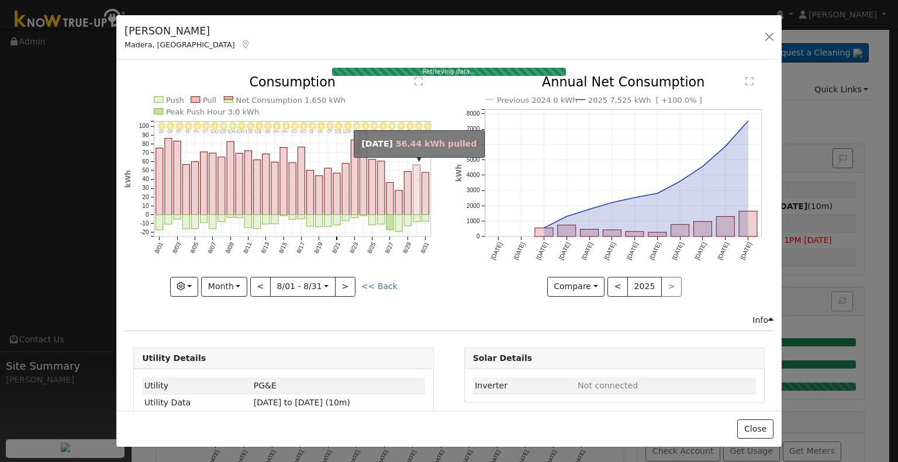
click at [413, 202] on rect "onclick=""" at bounding box center [416, 190] width 7 height 50
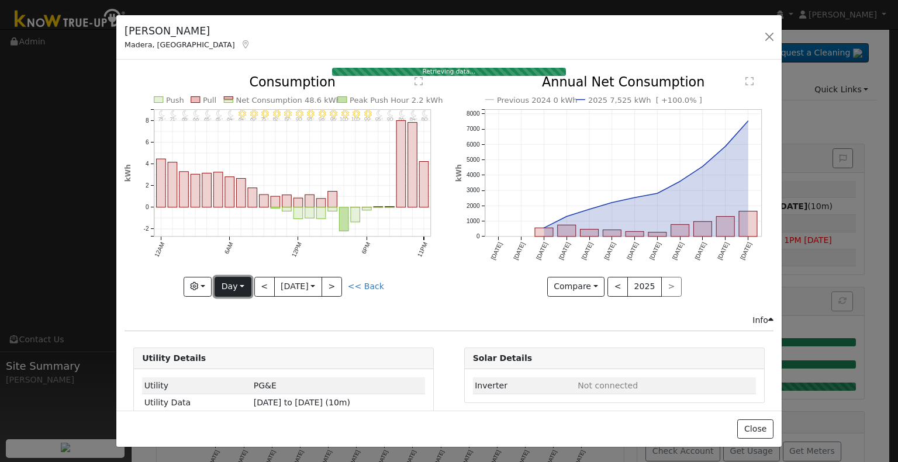
click at [244, 289] on button "Day" at bounding box center [233, 287] width 36 height 20
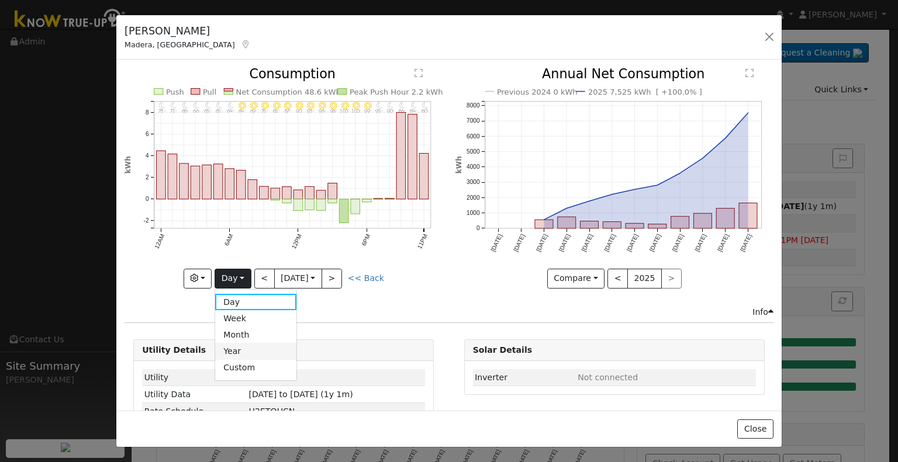
click at [241, 343] on link "Year" at bounding box center [255, 351] width 81 height 16
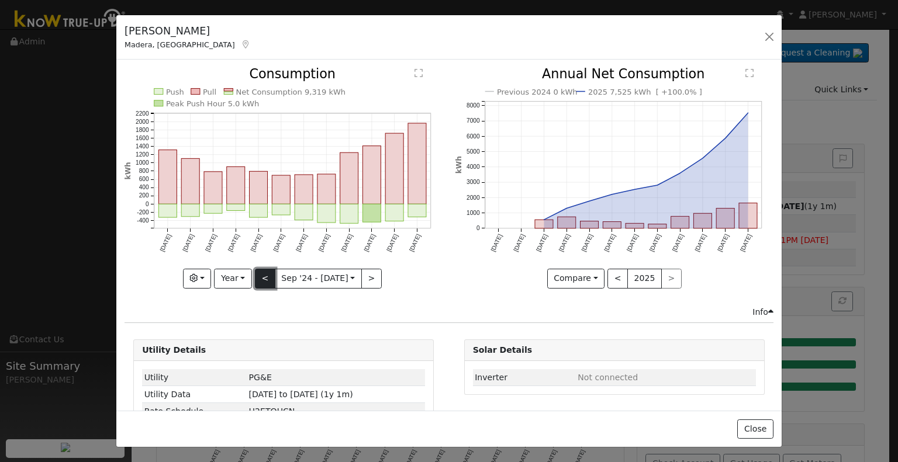
click at [268, 272] on button "<" at bounding box center [265, 279] width 20 height 20
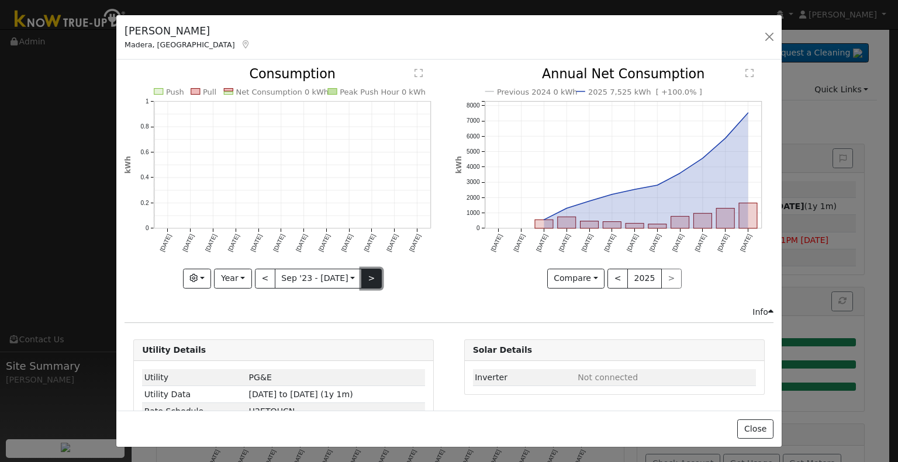
click at [369, 273] on button ">" at bounding box center [371, 279] width 20 height 20
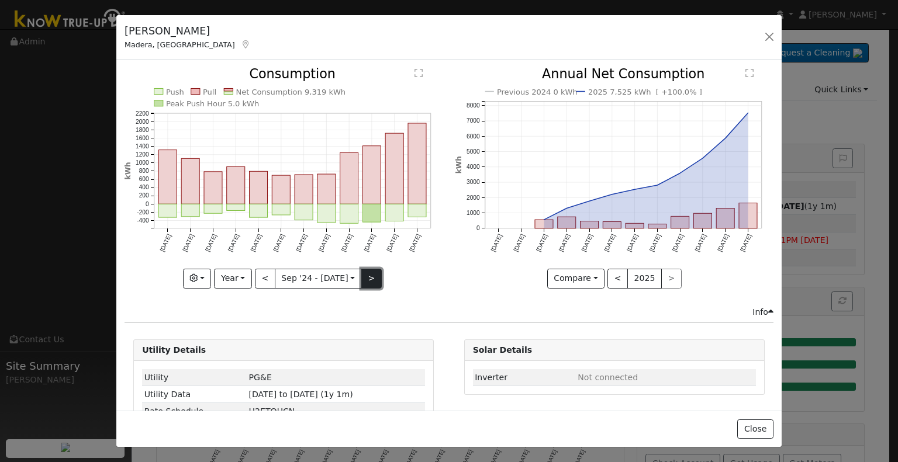
click at [369, 273] on button ">" at bounding box center [371, 279] width 20 height 20
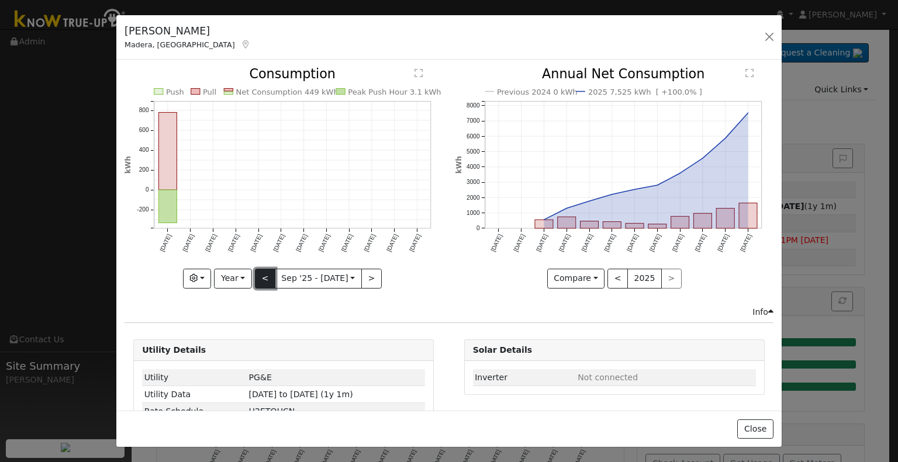
click at [269, 275] on button "<" at bounding box center [265, 279] width 20 height 20
type input "2024-09-01"
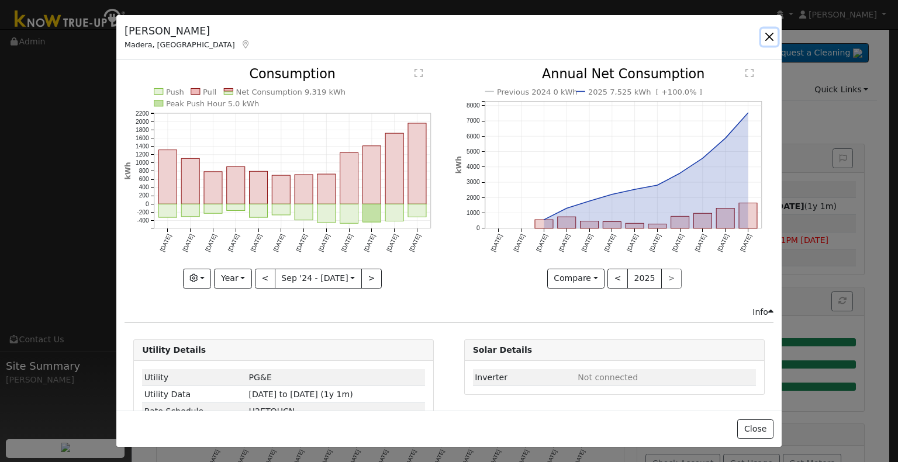
click at [769, 33] on button "button" at bounding box center [769, 37] width 16 height 16
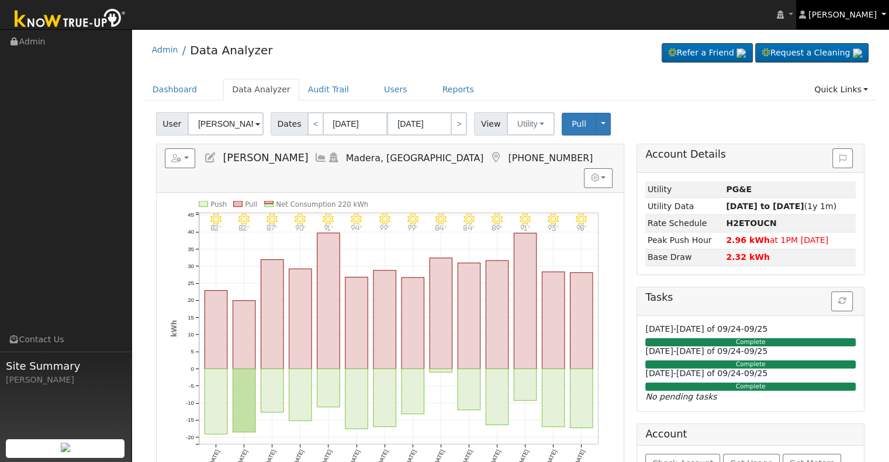
click at [838, 11] on span "[PERSON_NAME]" at bounding box center [842, 14] width 68 height 9
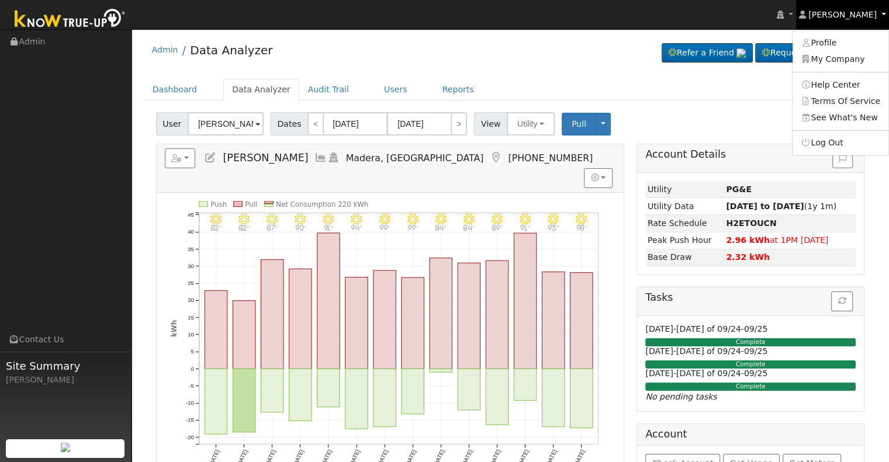
click at [865, 16] on span "[PERSON_NAME]" at bounding box center [842, 14] width 68 height 9
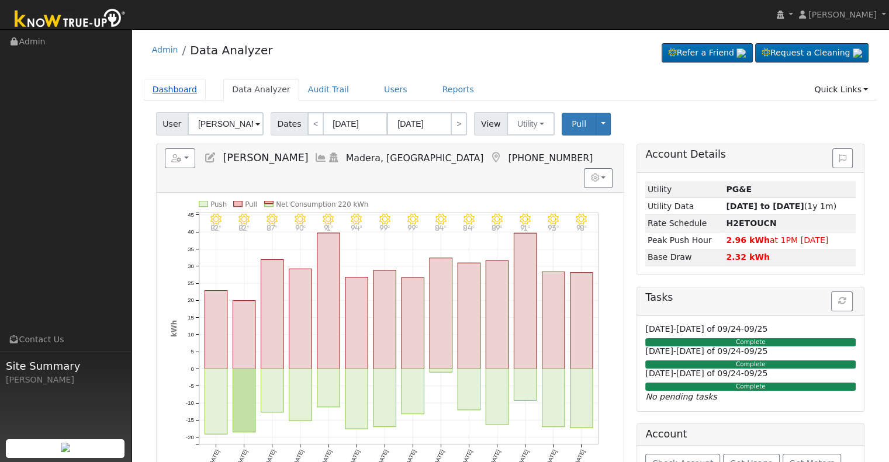
click at [154, 85] on link "Dashboard" at bounding box center [175, 90] width 63 height 22
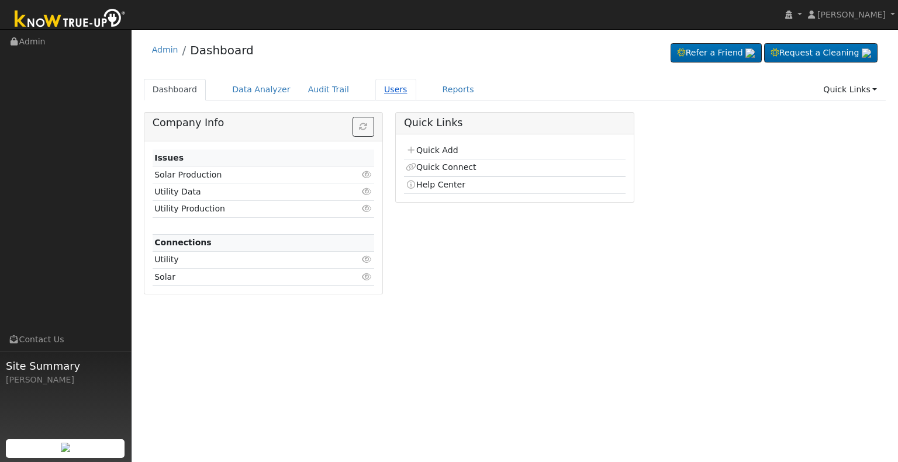
click at [380, 95] on link "Users" at bounding box center [395, 90] width 41 height 22
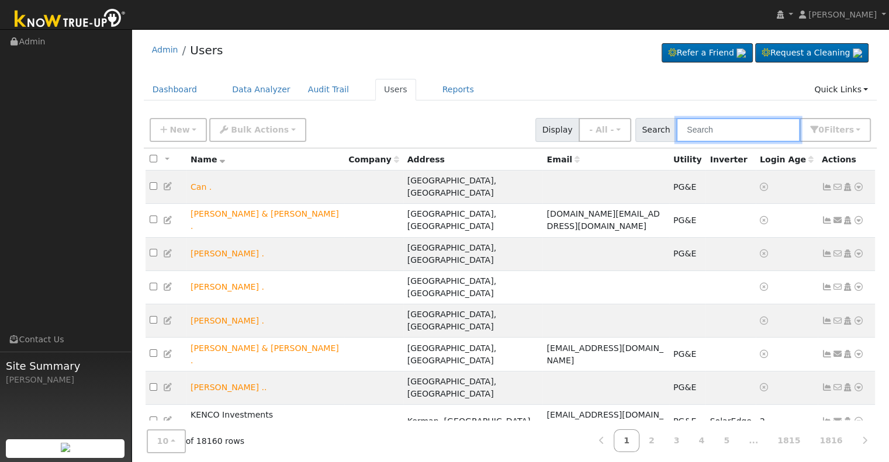
click at [708, 123] on input "text" at bounding box center [738, 130] width 124 height 24
paste input "Ronaldo Benitez"
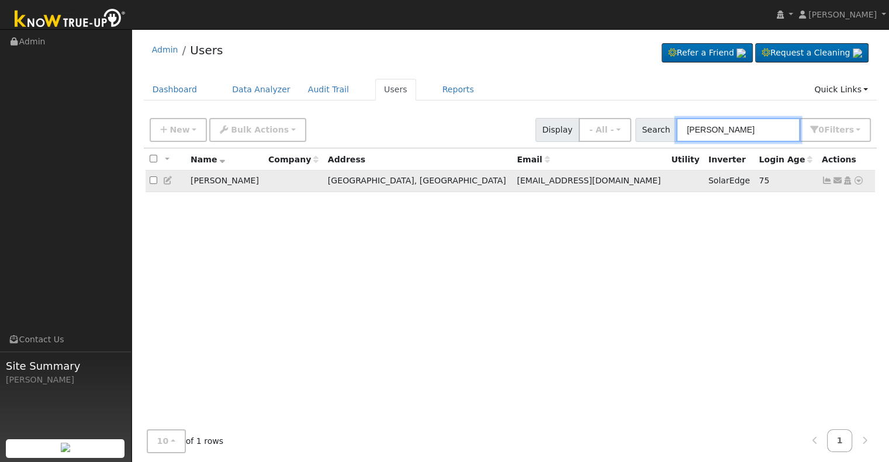
type input "Ronaldo Benitez"
click at [826, 184] on icon at bounding box center [827, 181] width 11 height 8
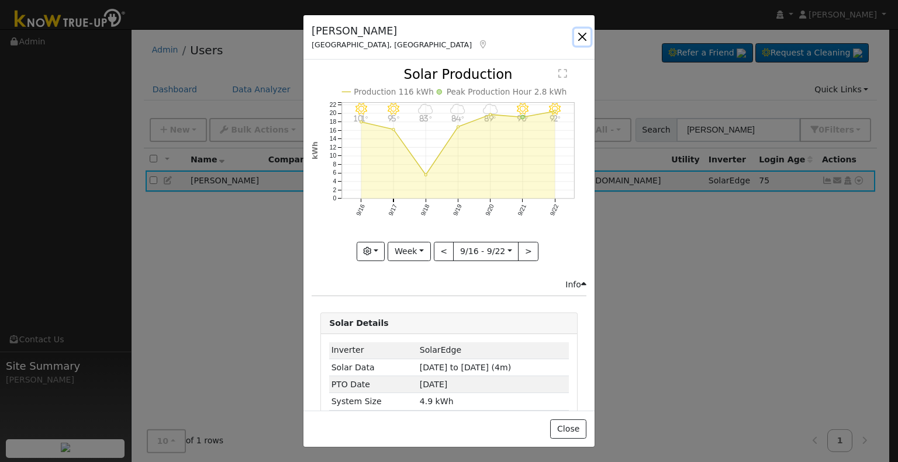
click at [584, 36] on button "button" at bounding box center [582, 37] width 16 height 16
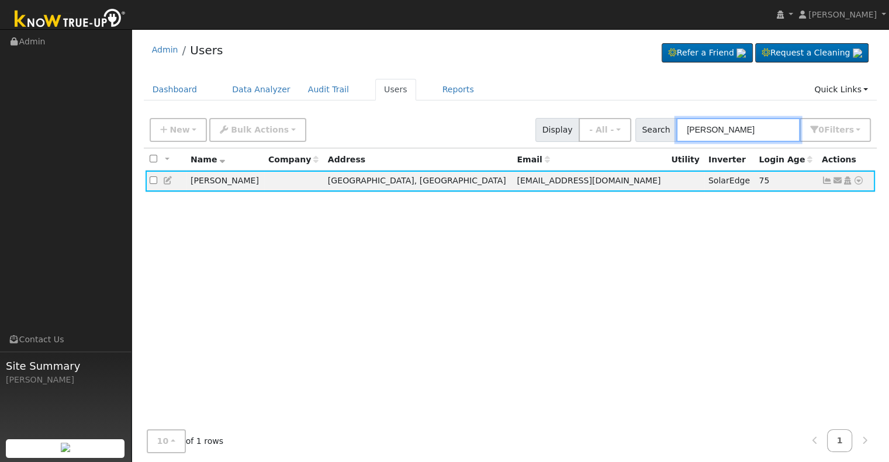
drag, startPoint x: 774, startPoint y: 133, endPoint x: 649, endPoint y: 135, distance: 125.1
click at [649, 135] on div "Search Ronaldo Benitez 0 Filter s Role Show - All - Show Leads Admin Billing Ad…" at bounding box center [753, 130] width 236 height 24
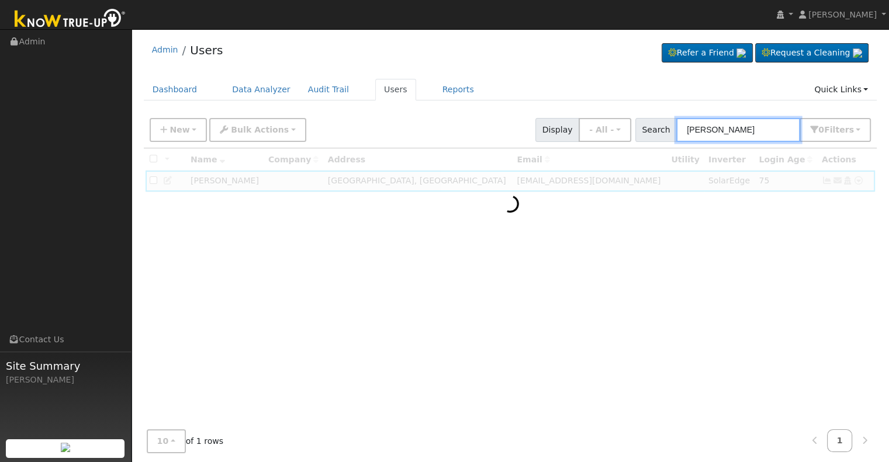
type input "lupo"
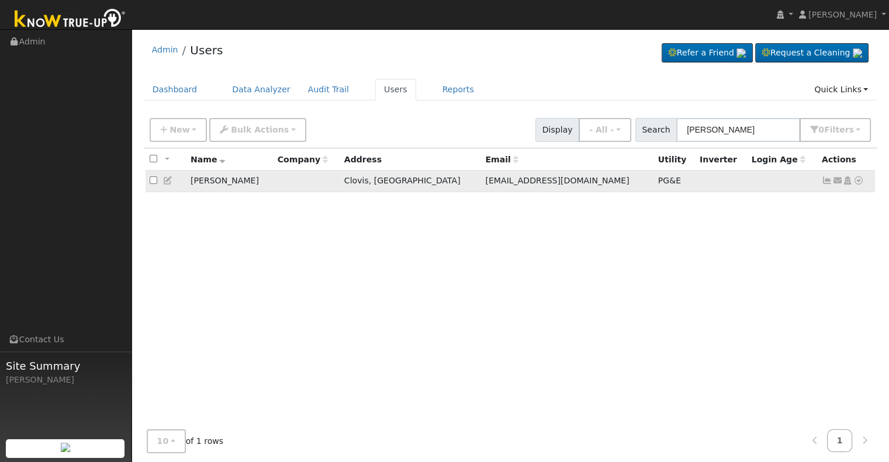
click at [824, 180] on icon at bounding box center [827, 181] width 11 height 8
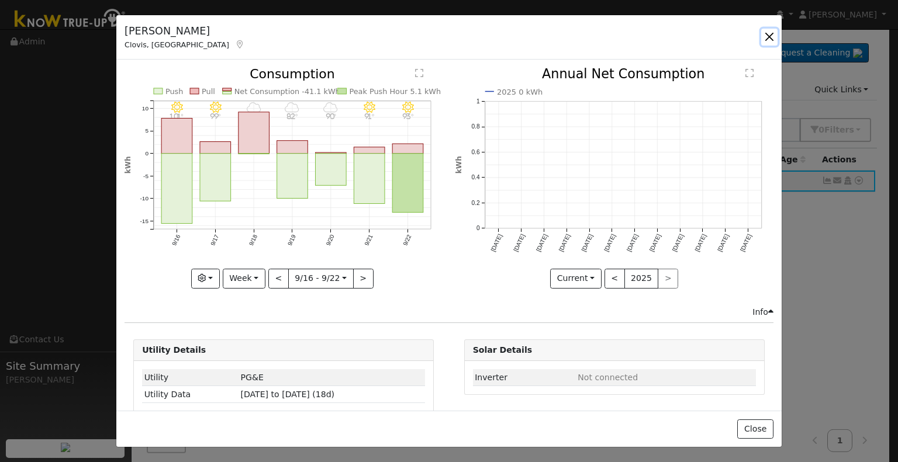
click at [770, 37] on button "button" at bounding box center [769, 37] width 16 height 16
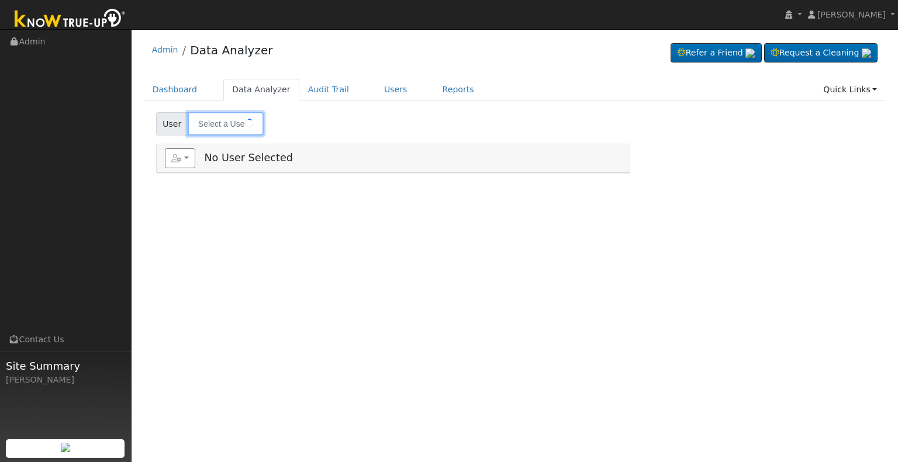
type input "[PERSON_NAME]"
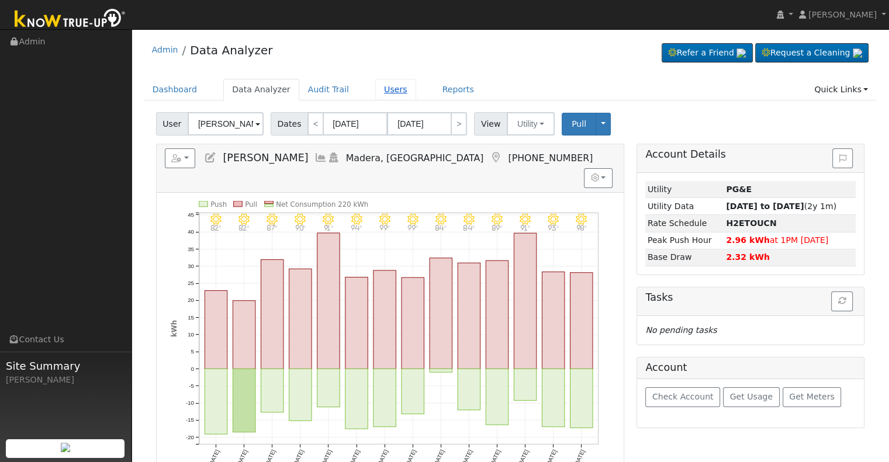
click at [375, 89] on link "Users" at bounding box center [395, 90] width 41 height 22
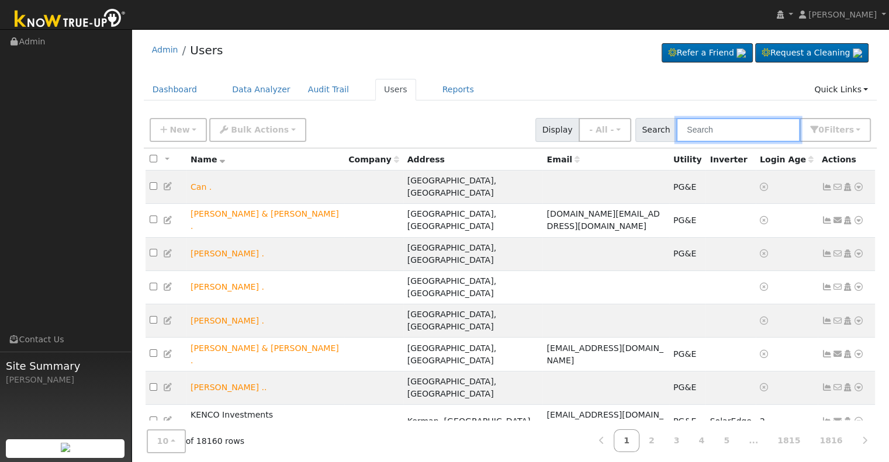
click at [697, 125] on input "text" at bounding box center [738, 130] width 124 height 24
paste input "[STREET_ADDRESS][PERSON_NAME]"
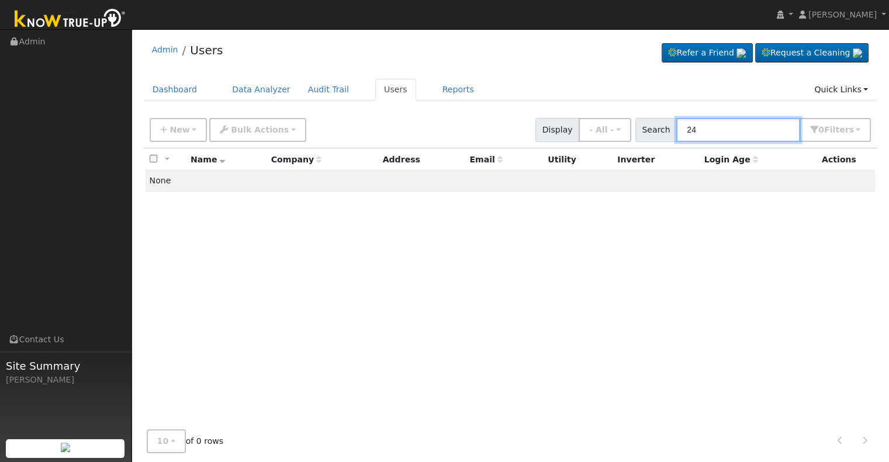
type input "2"
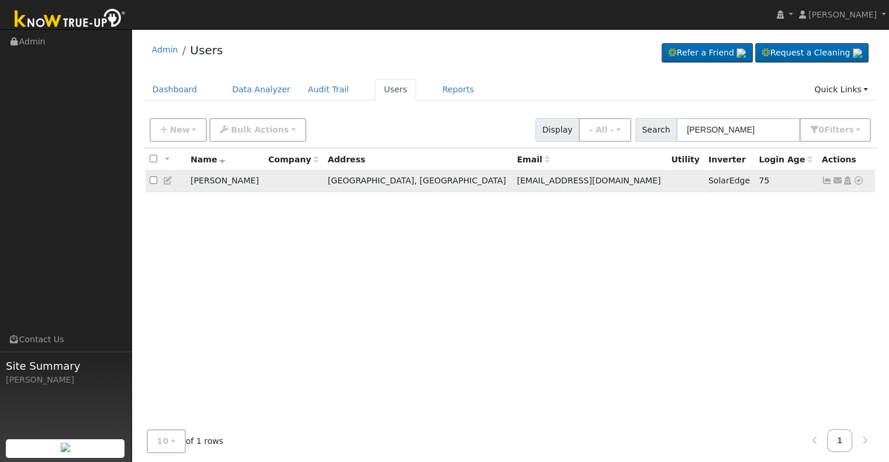
click at [828, 178] on icon at bounding box center [827, 181] width 11 height 8
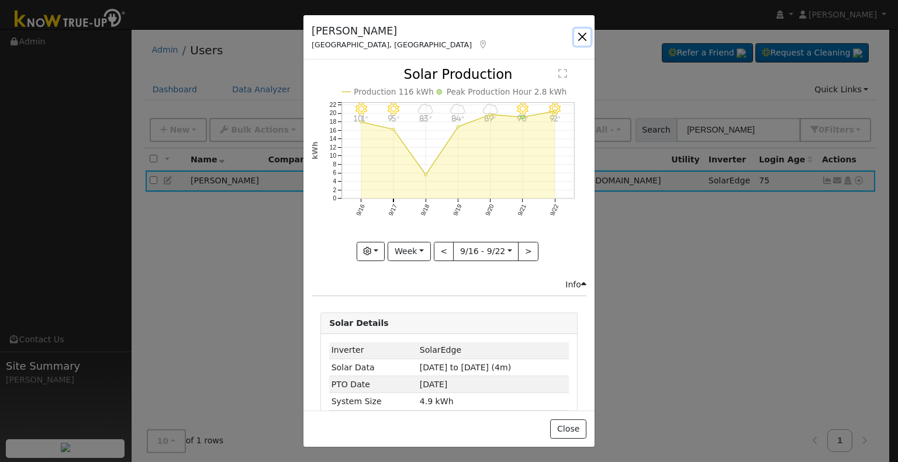
click at [577, 40] on button "button" at bounding box center [582, 37] width 16 height 16
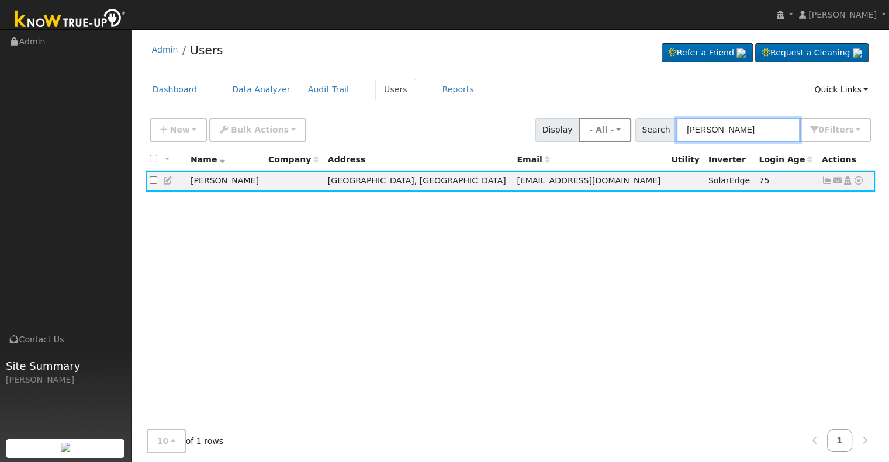
drag, startPoint x: 751, startPoint y: 127, endPoint x: 622, endPoint y: 130, distance: 129.2
click at [622, 130] on div "New Add User Quick Add Quick Connect Quick Convert Lead Bulk Actions Send Email…" at bounding box center [510, 128] width 726 height 28
paste input "[PERSON_NAME] and [PERSON_NAME]"
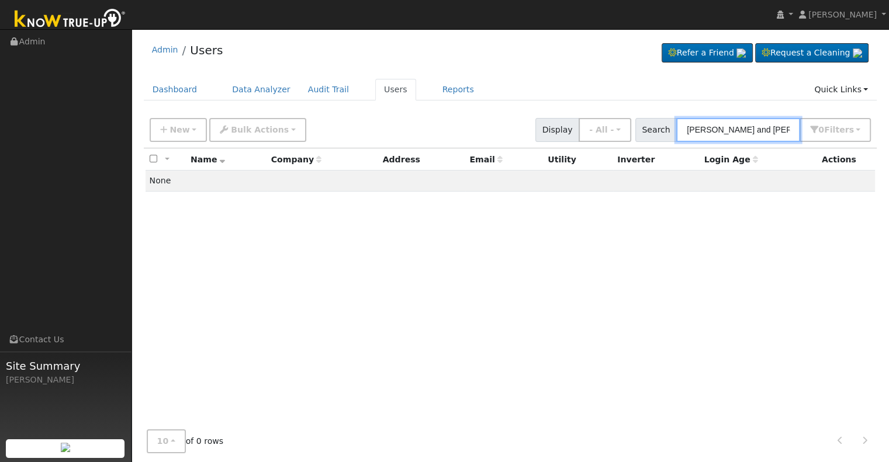
drag, startPoint x: 755, startPoint y: 132, endPoint x: 670, endPoint y: 132, distance: 84.2
click at [670, 132] on div "Search [PERSON_NAME] and [PERSON_NAME] 0 Filter s Role Show - All - Show Leads …" at bounding box center [753, 130] width 236 height 24
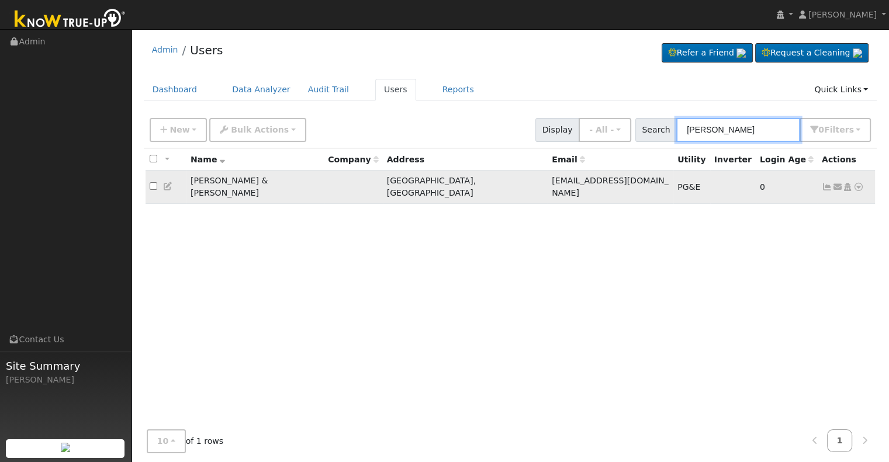
type input "[PERSON_NAME]"
click at [828, 183] on icon at bounding box center [827, 187] width 11 height 8
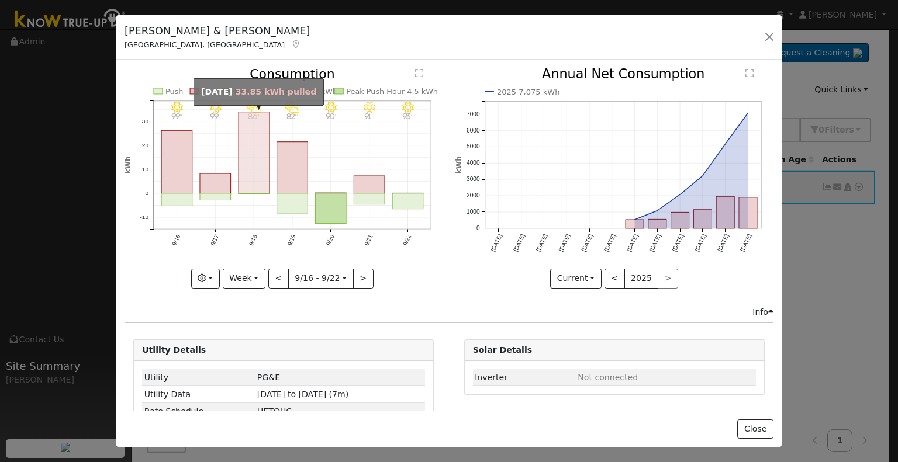
click at [260, 161] on rect "onclick=""" at bounding box center [253, 152] width 31 height 81
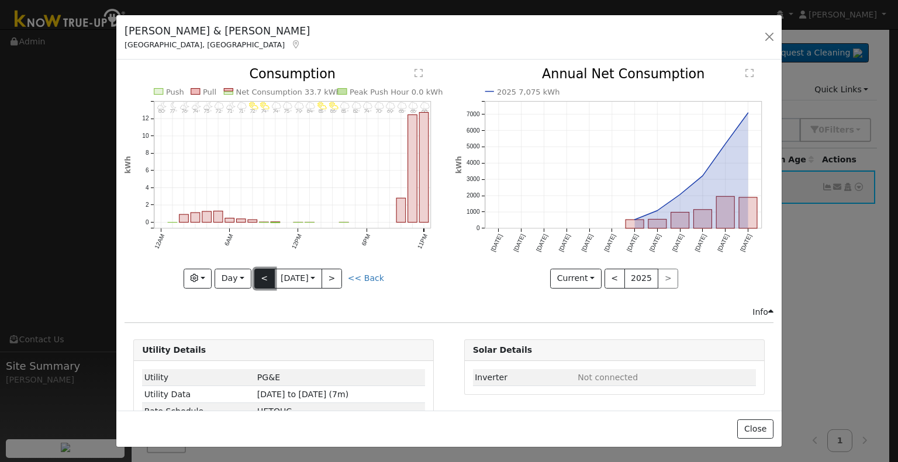
click at [265, 271] on button "<" at bounding box center [264, 279] width 20 height 20
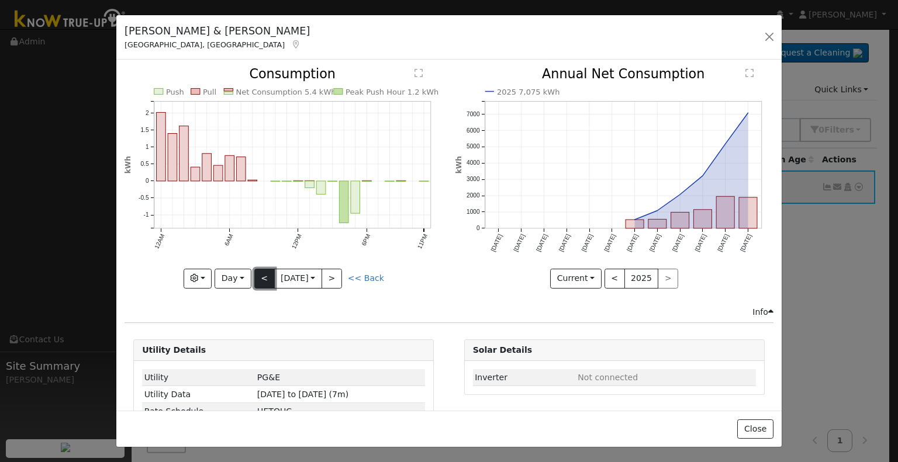
click at [267, 275] on button "<" at bounding box center [264, 279] width 20 height 20
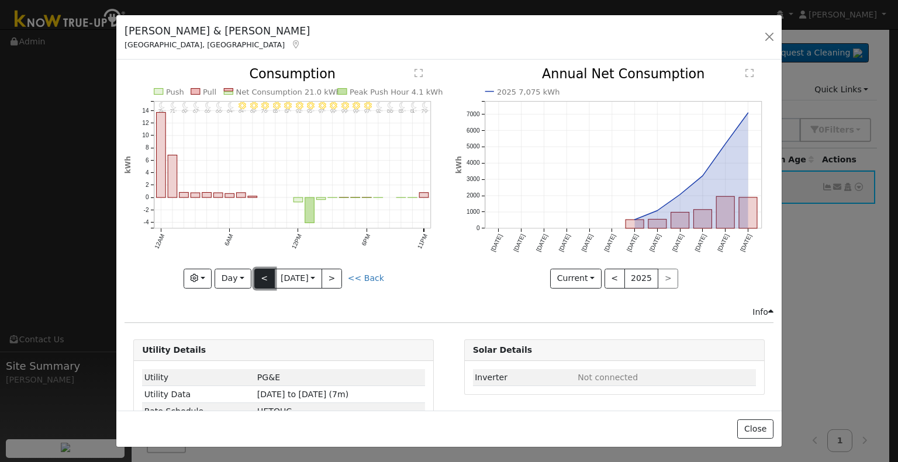
click at [267, 275] on button "<" at bounding box center [264, 279] width 20 height 20
type input "[DATE]"
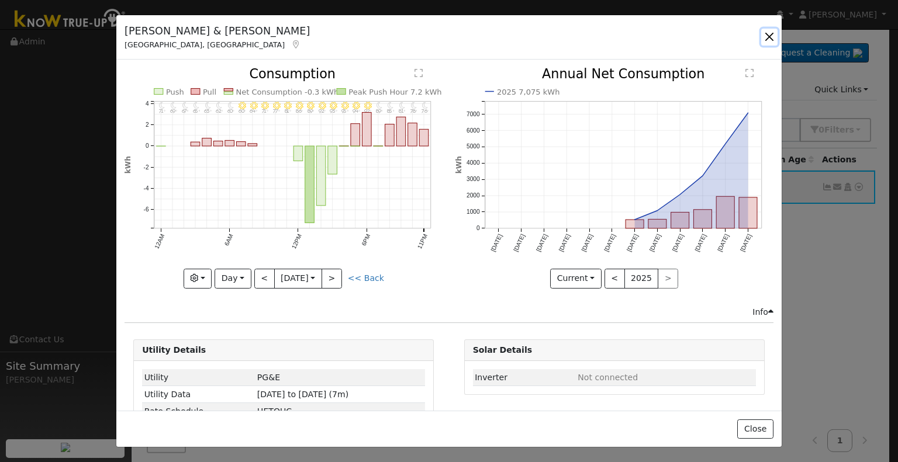
click at [769, 41] on button "button" at bounding box center [769, 37] width 16 height 16
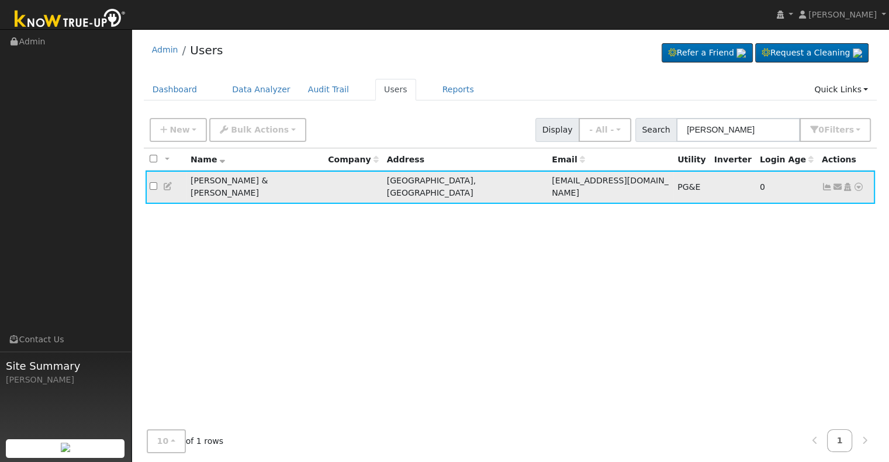
click at [830, 183] on icon at bounding box center [827, 187] width 11 height 8
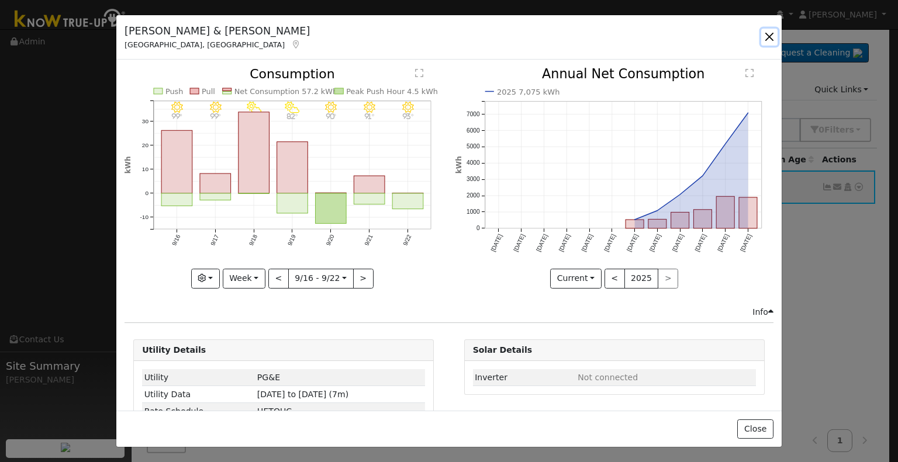
click at [766, 40] on button "button" at bounding box center [769, 37] width 16 height 16
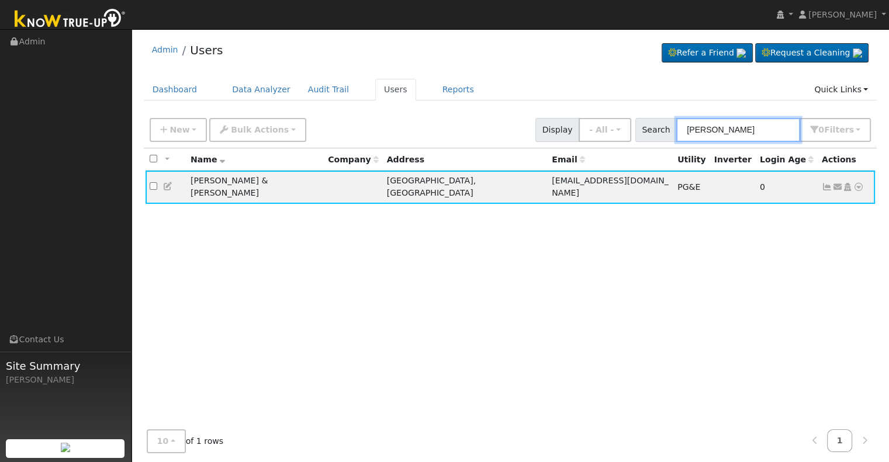
drag, startPoint x: 736, startPoint y: 126, endPoint x: 662, endPoint y: 128, distance: 74.8
click at [662, 128] on div "Search [PERSON_NAME] 0 Filter s Role Show - All - Show Leads Admin Billing Admi…" at bounding box center [753, 130] width 236 height 24
click at [823, 183] on icon at bounding box center [827, 187] width 11 height 8
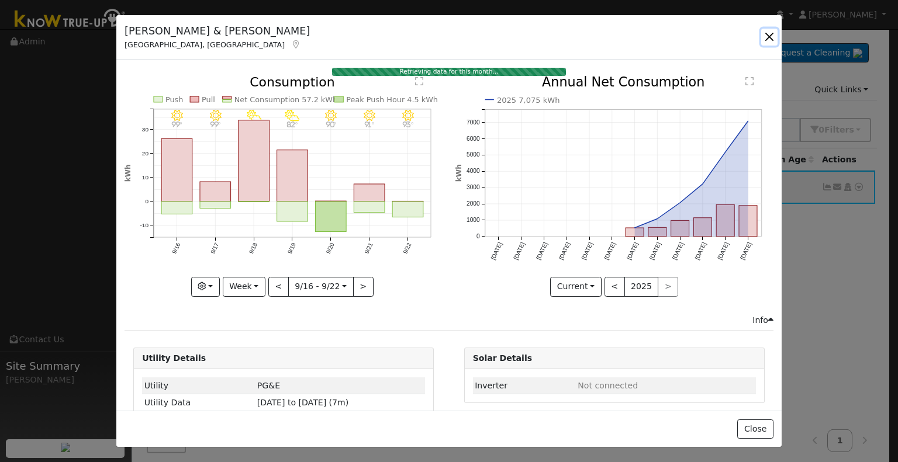
click at [771, 34] on button "button" at bounding box center [769, 37] width 16 height 16
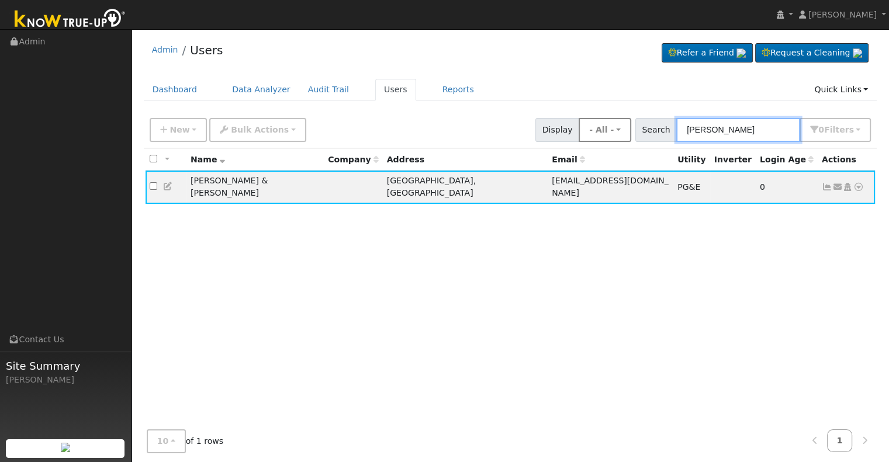
drag, startPoint x: 767, startPoint y: 129, endPoint x: 639, endPoint y: 123, distance: 127.5
click at [639, 123] on div "New Add User Quick Add Quick Connect Quick Convert Lead Bulk Actions Send Email…" at bounding box center [510, 128] width 726 height 28
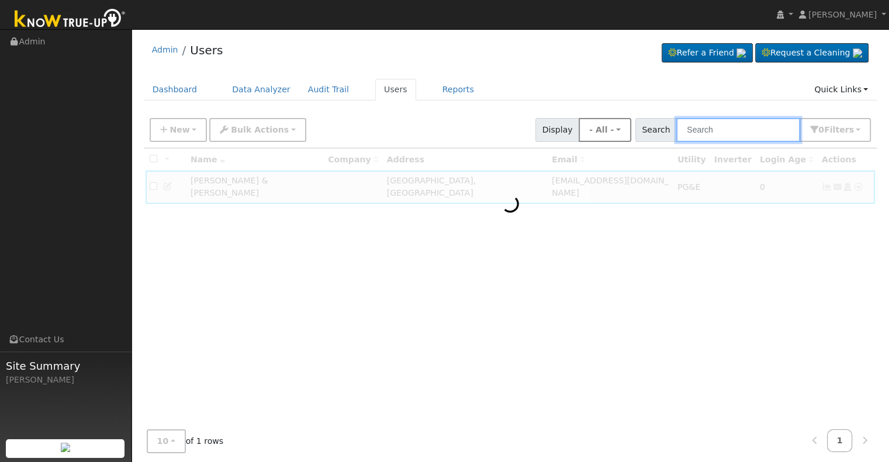
paste input "[PERSON_NAME]"
type input "[PERSON_NAME]"
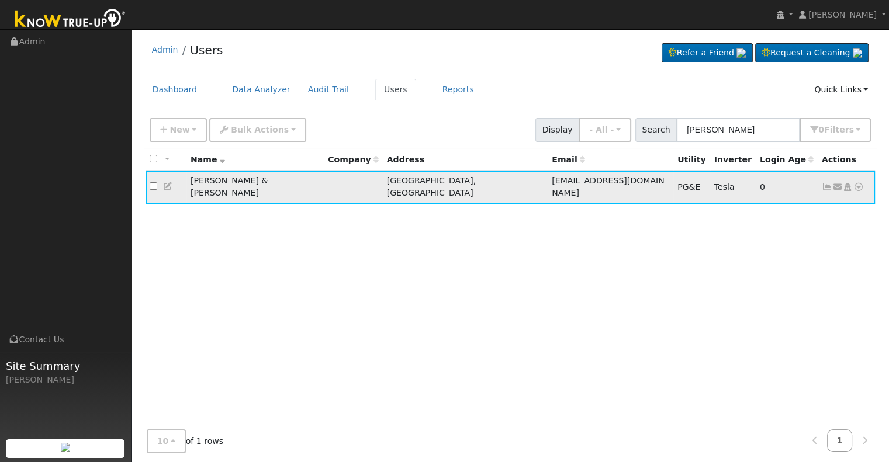
click at [822, 183] on icon at bounding box center [827, 187] width 11 height 8
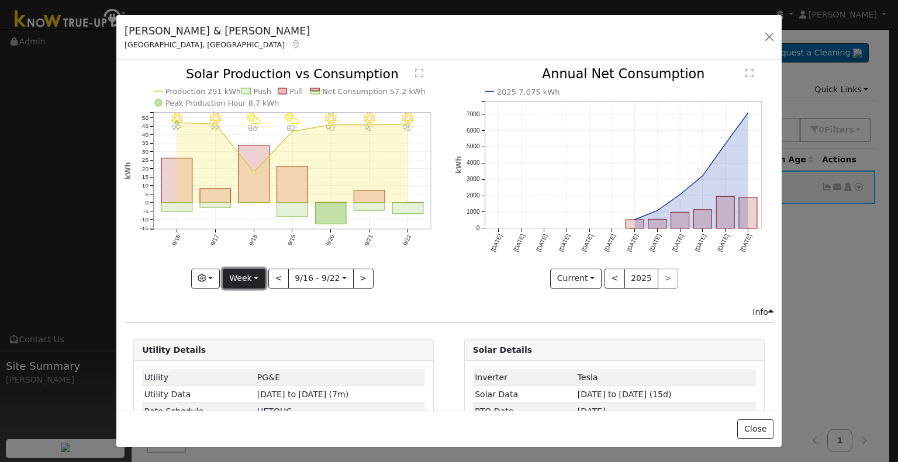
click at [243, 279] on button "Week" at bounding box center [244, 279] width 43 height 20
click at [252, 332] on link "Month" at bounding box center [263, 335] width 81 height 16
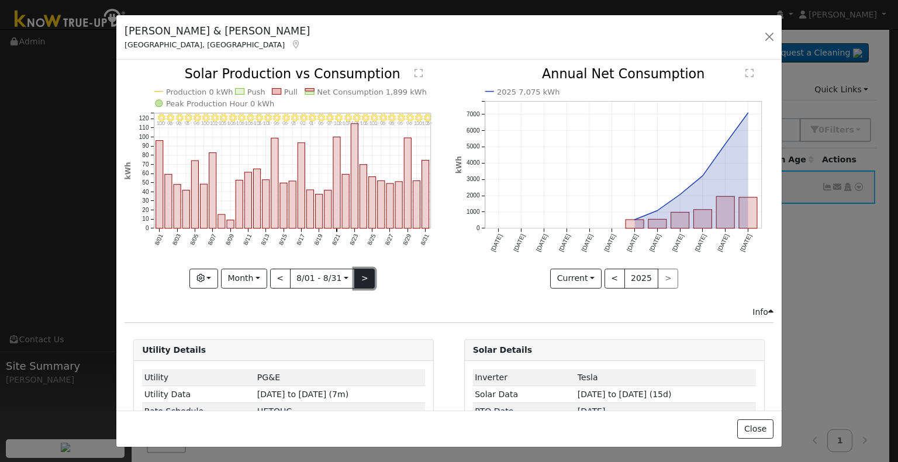
click at [364, 278] on button ">" at bounding box center [364, 279] width 20 height 20
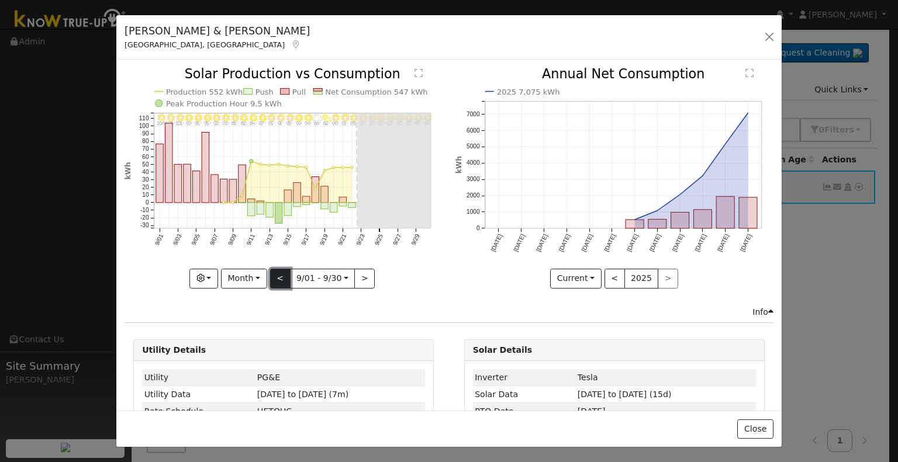
click at [279, 278] on button "<" at bounding box center [280, 279] width 20 height 20
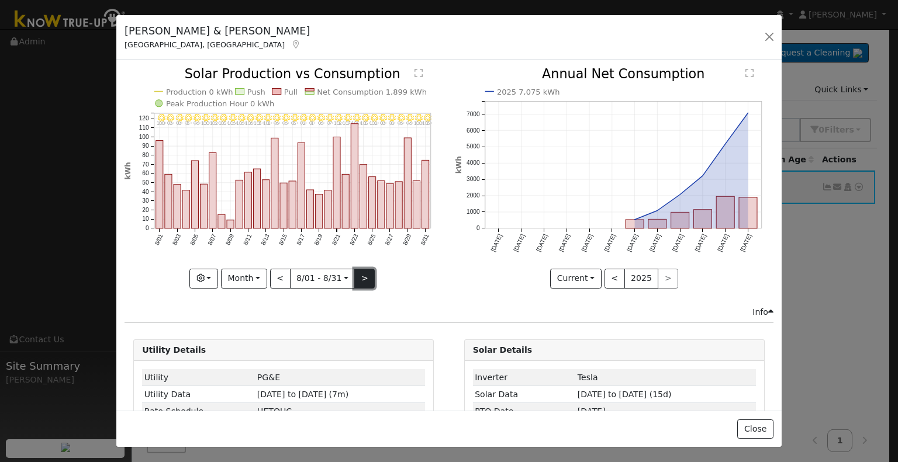
click at [354, 276] on button ">" at bounding box center [364, 279] width 20 height 20
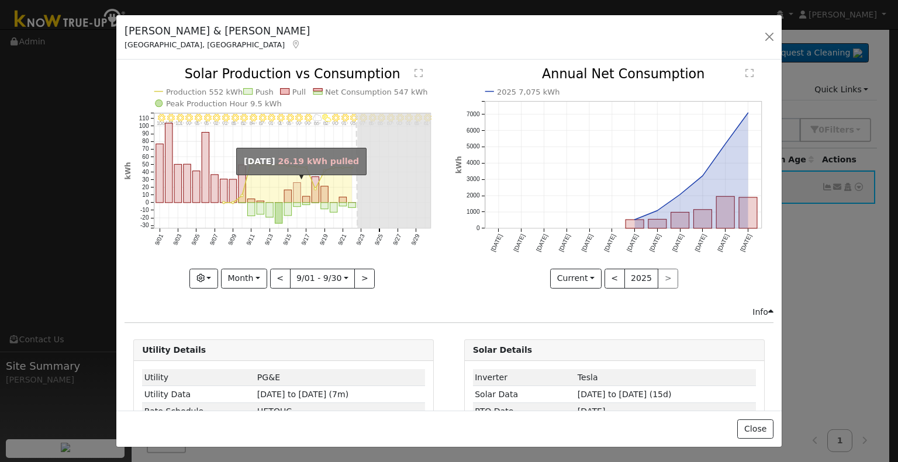
click at [297, 193] on rect "onclick=""" at bounding box center [297, 193] width 8 height 20
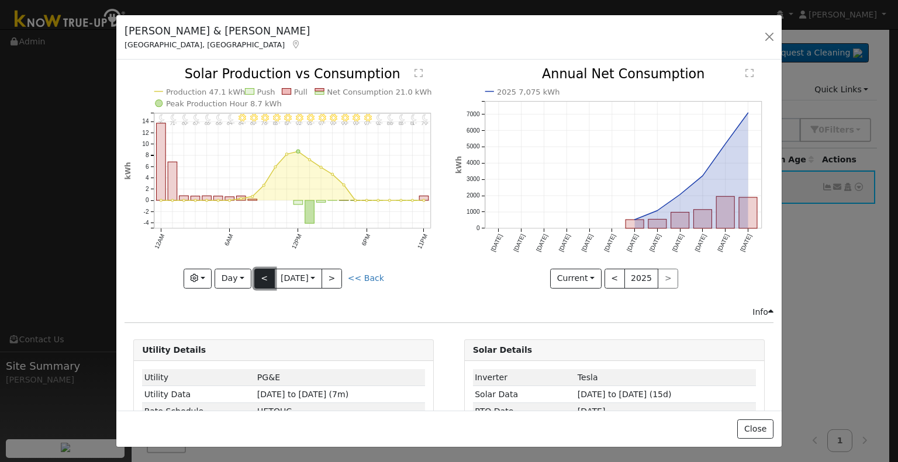
click at [262, 276] on button "<" at bounding box center [264, 279] width 20 height 20
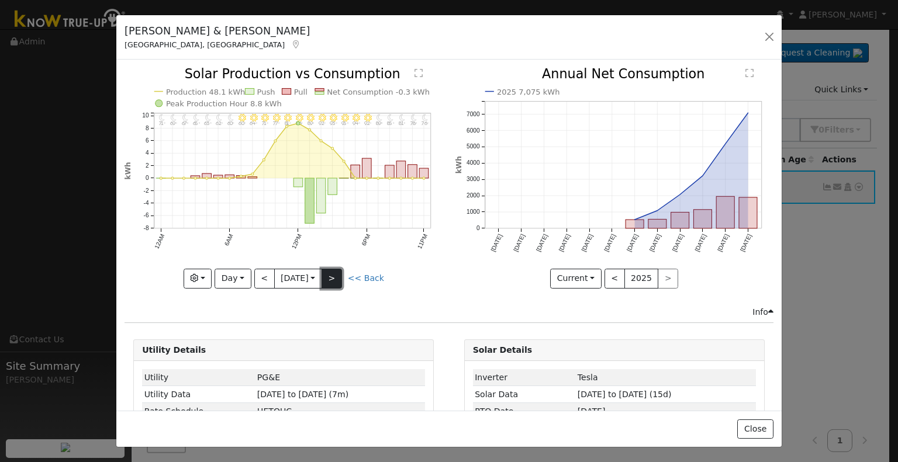
click at [342, 276] on button ">" at bounding box center [331, 279] width 20 height 20
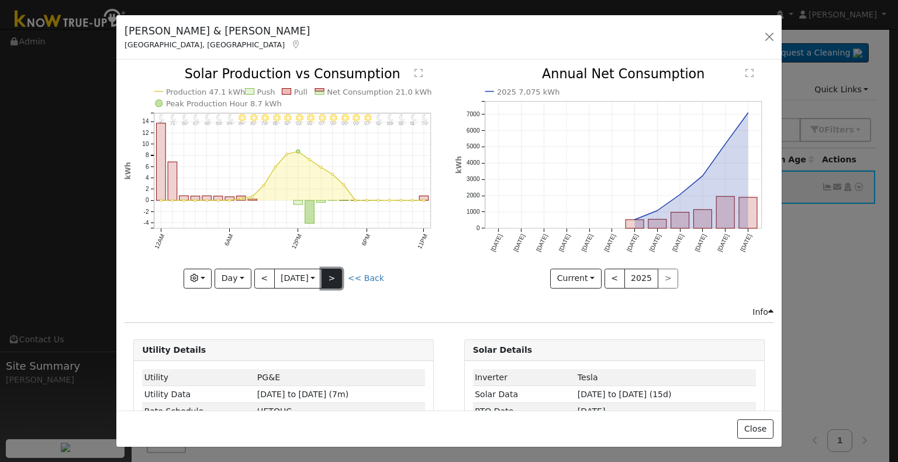
click at [342, 276] on button ">" at bounding box center [331, 279] width 20 height 20
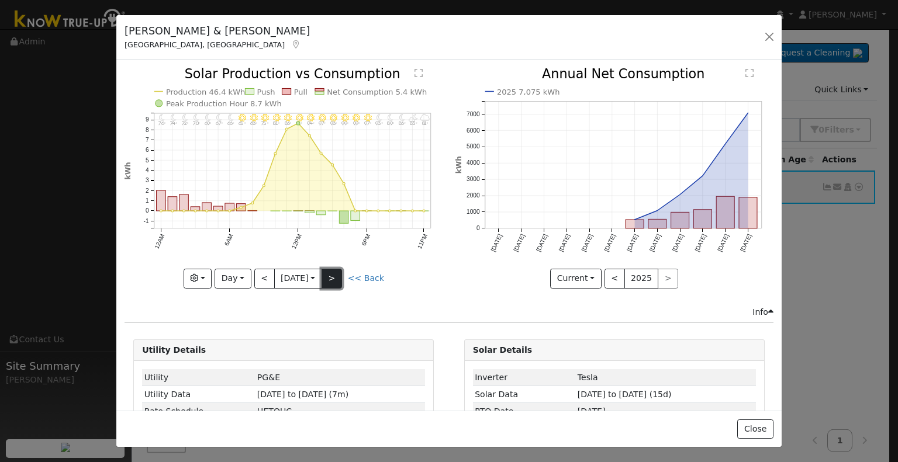
click at [342, 276] on button ">" at bounding box center [331, 279] width 20 height 20
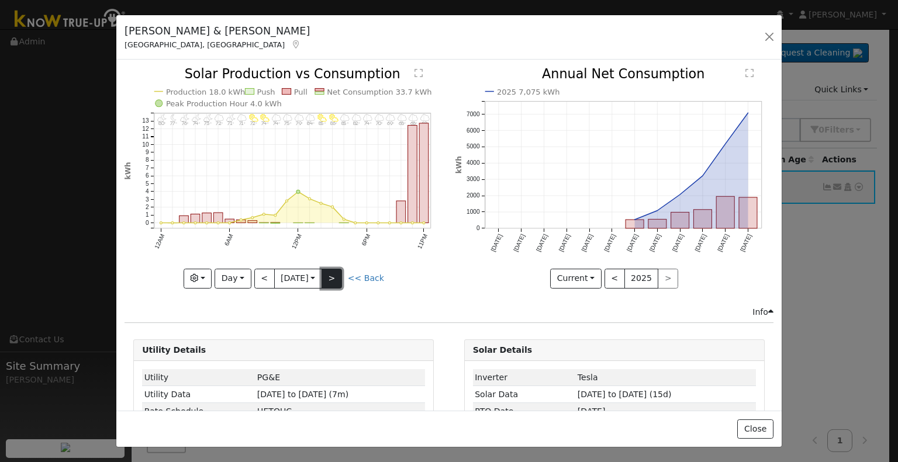
click at [342, 276] on button ">" at bounding box center [331, 279] width 20 height 20
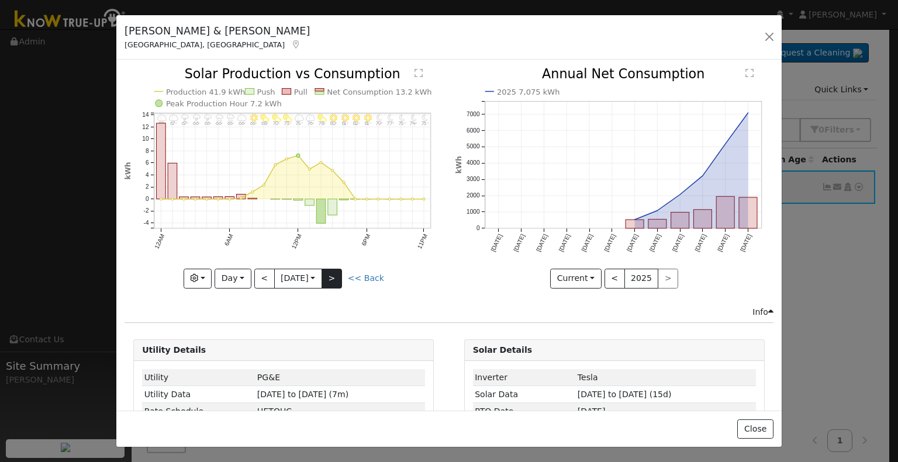
click at [343, 276] on icon "11PM - Clear 73° 10PM - Clear 74° 9PM - Clear 75° 8PM - Clear 77° 7PM - MostlyC…" at bounding box center [283, 177] width 318 height 219
click at [334, 274] on button ">" at bounding box center [331, 279] width 20 height 20
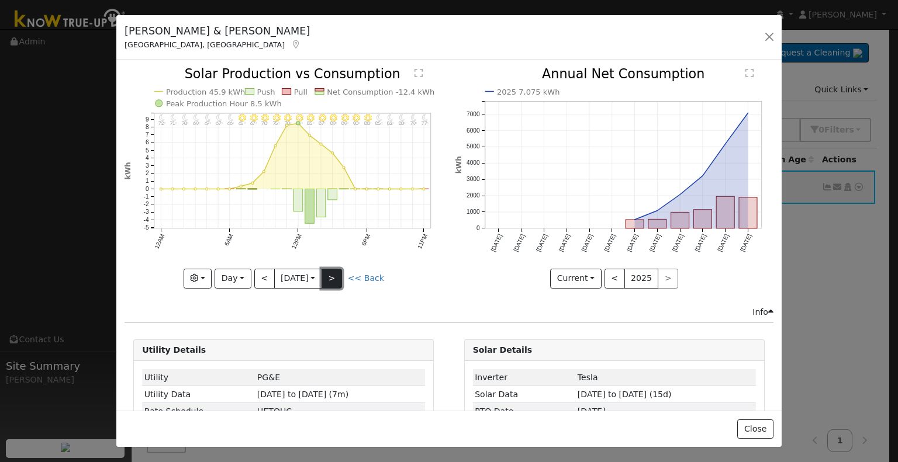
click at [334, 273] on button ">" at bounding box center [331, 279] width 20 height 20
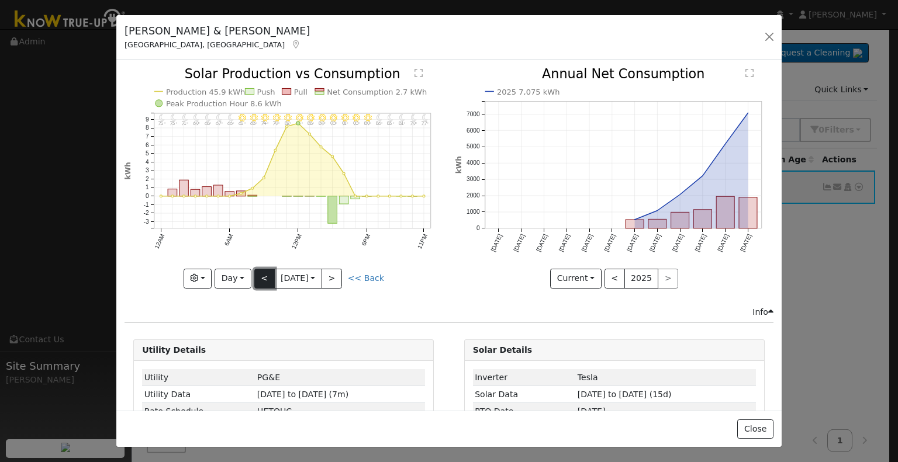
click at [268, 274] on button "<" at bounding box center [264, 279] width 20 height 20
type input "[DATE]"
